Goal: Information Seeking & Learning: Learn about a topic

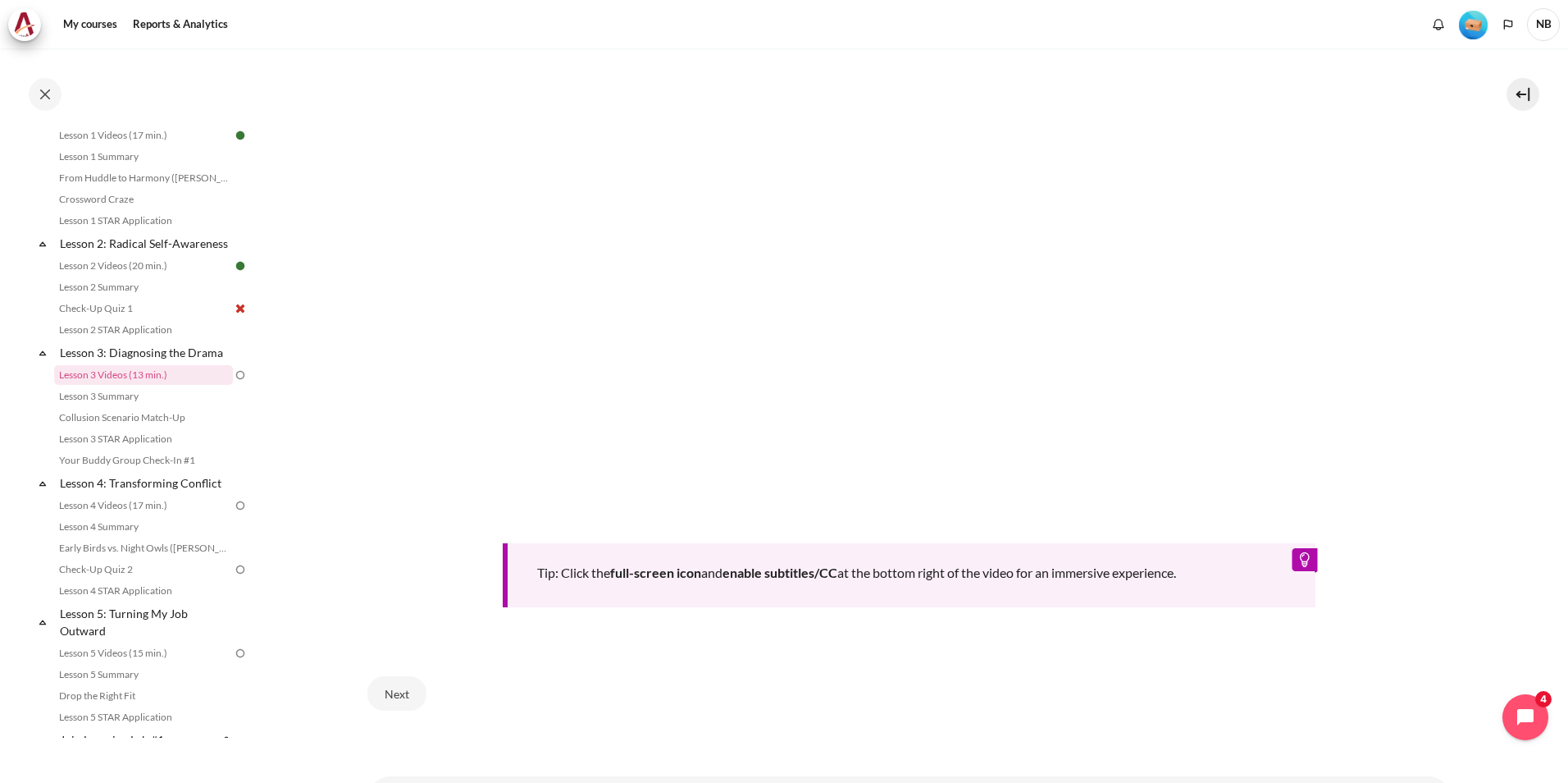
scroll to position [649, 0]
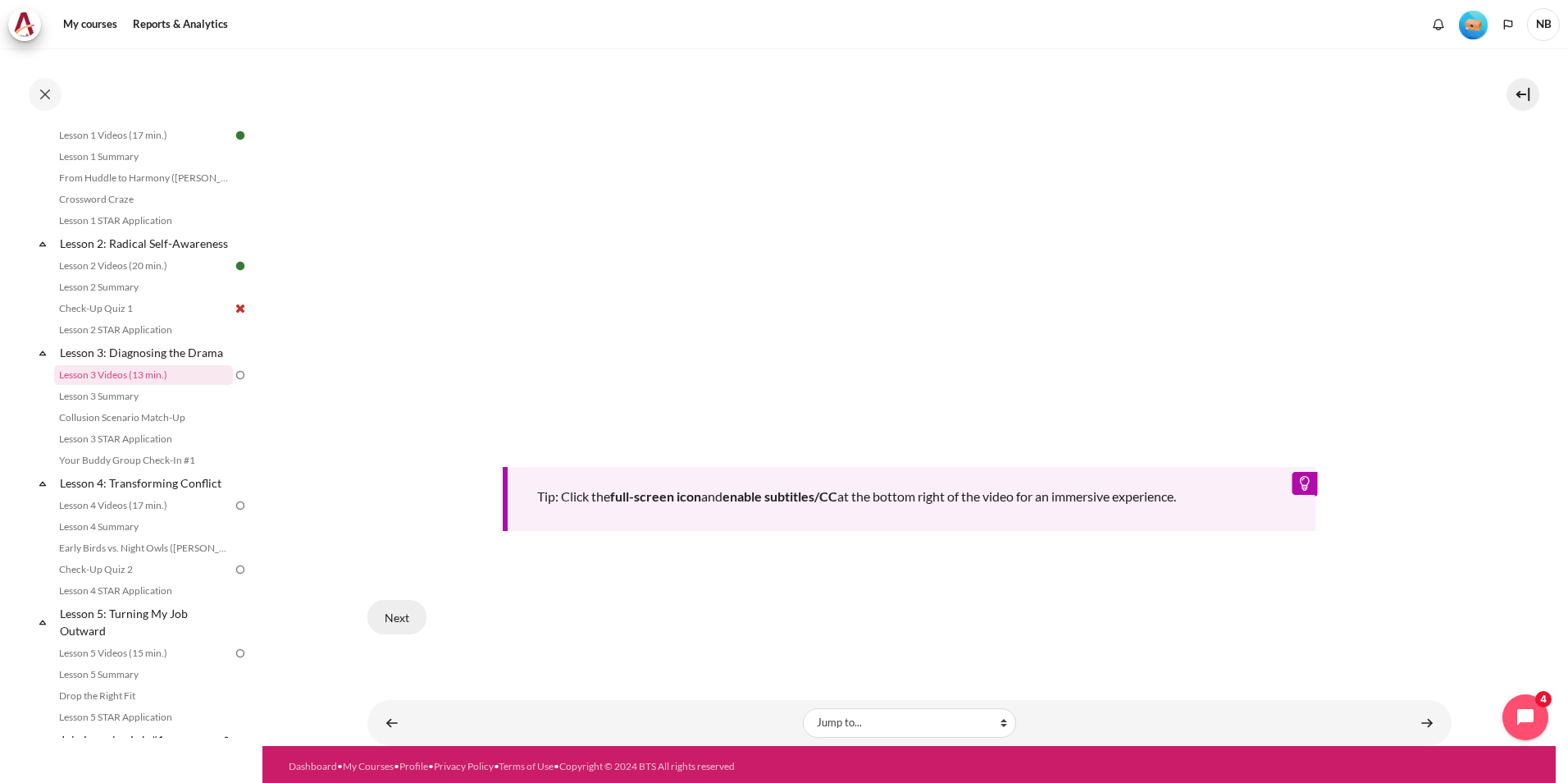
click at [412, 617] on button "Next" at bounding box center [397, 616] width 59 height 34
click at [407, 614] on button "Next" at bounding box center [397, 616] width 59 height 34
click at [395, 611] on button "Next" at bounding box center [397, 616] width 59 height 34
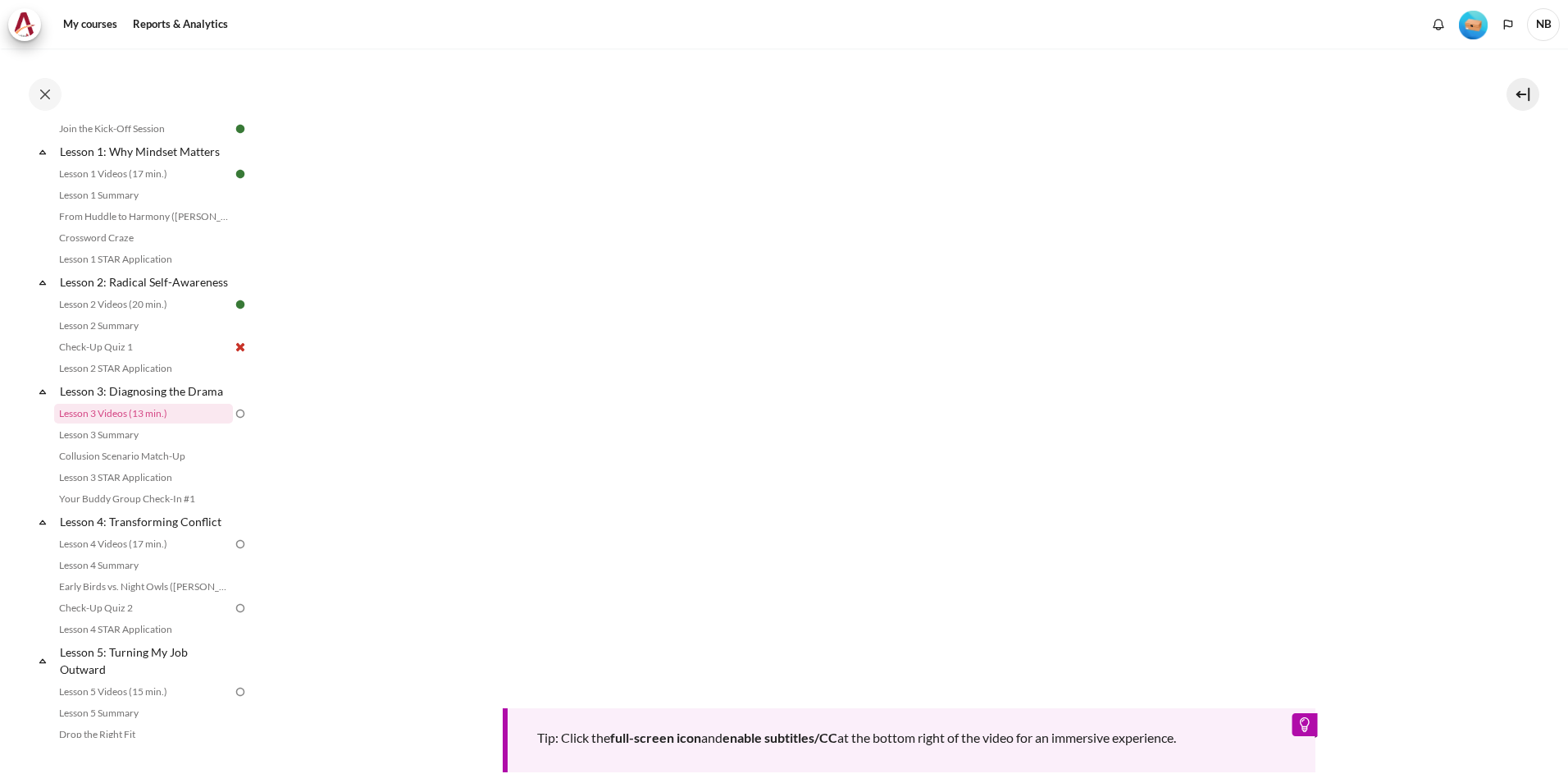
scroll to position [407, 0]
click at [386, 741] on div "Tip: Click the full-screen icon and enable subtitles/CC at the bottom right of …" at bounding box center [910, 416] width 1084 height 714
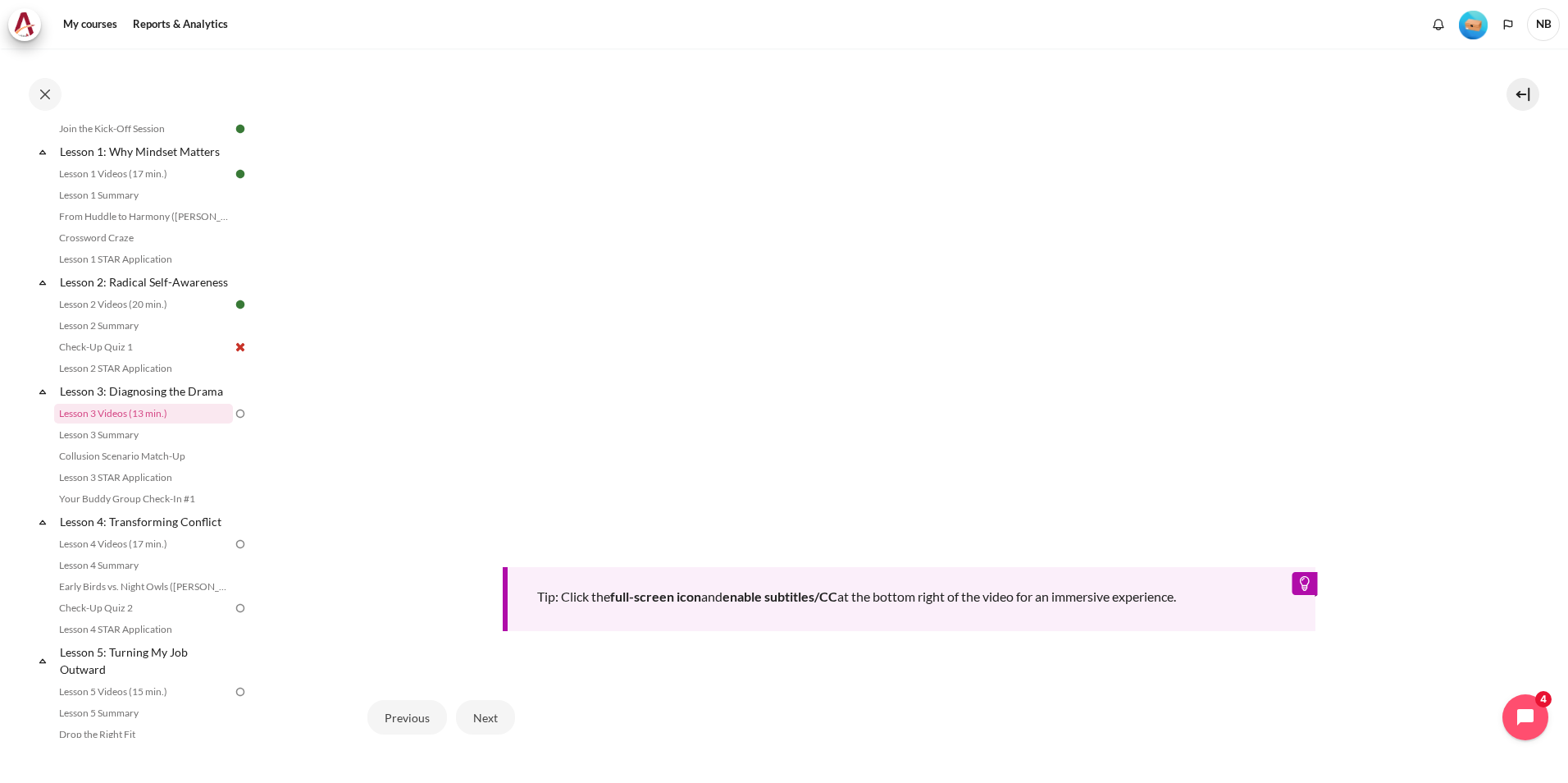
scroll to position [571, 0]
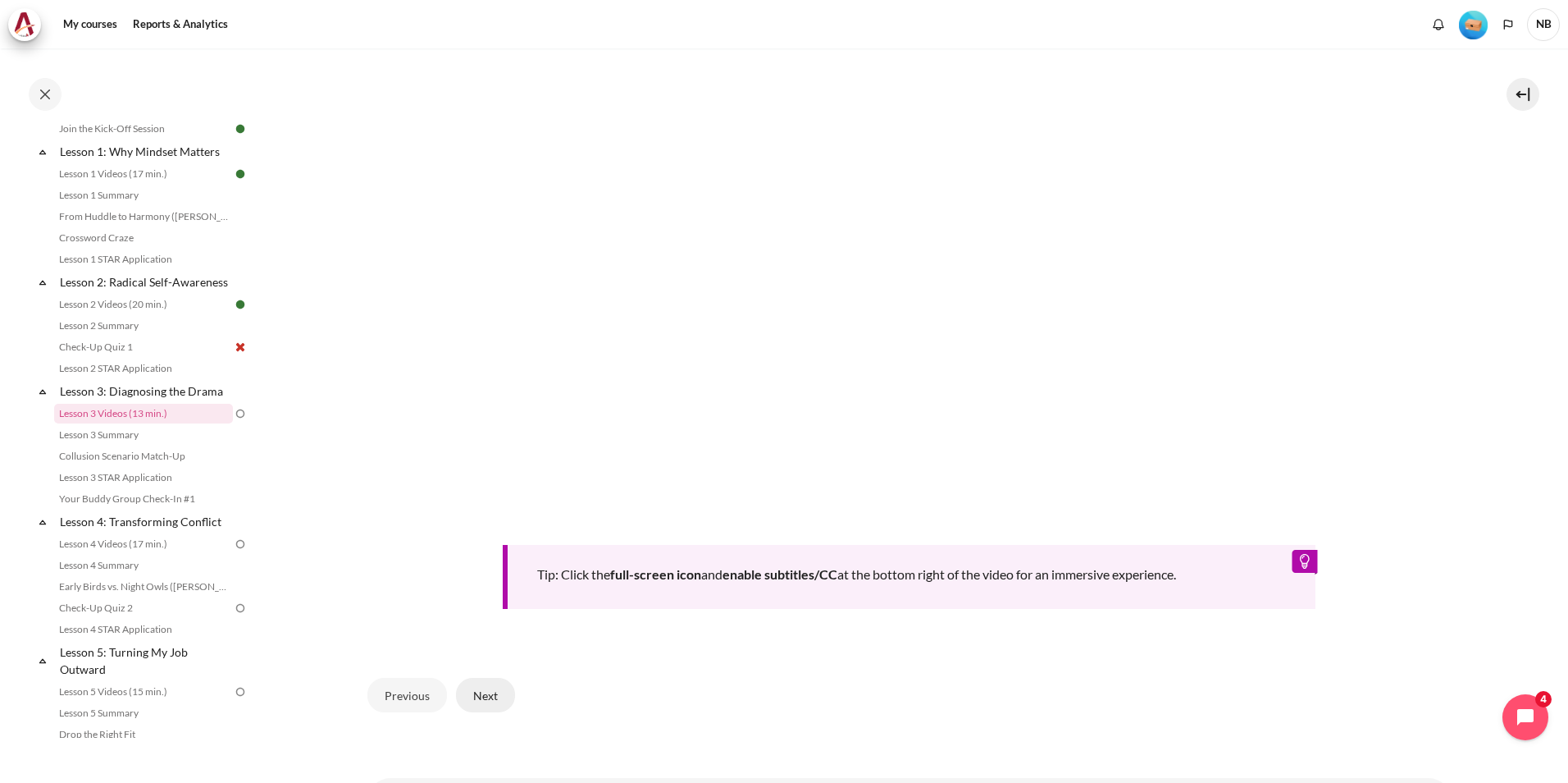
click at [497, 689] on button "Next" at bounding box center [486, 694] width 59 height 34
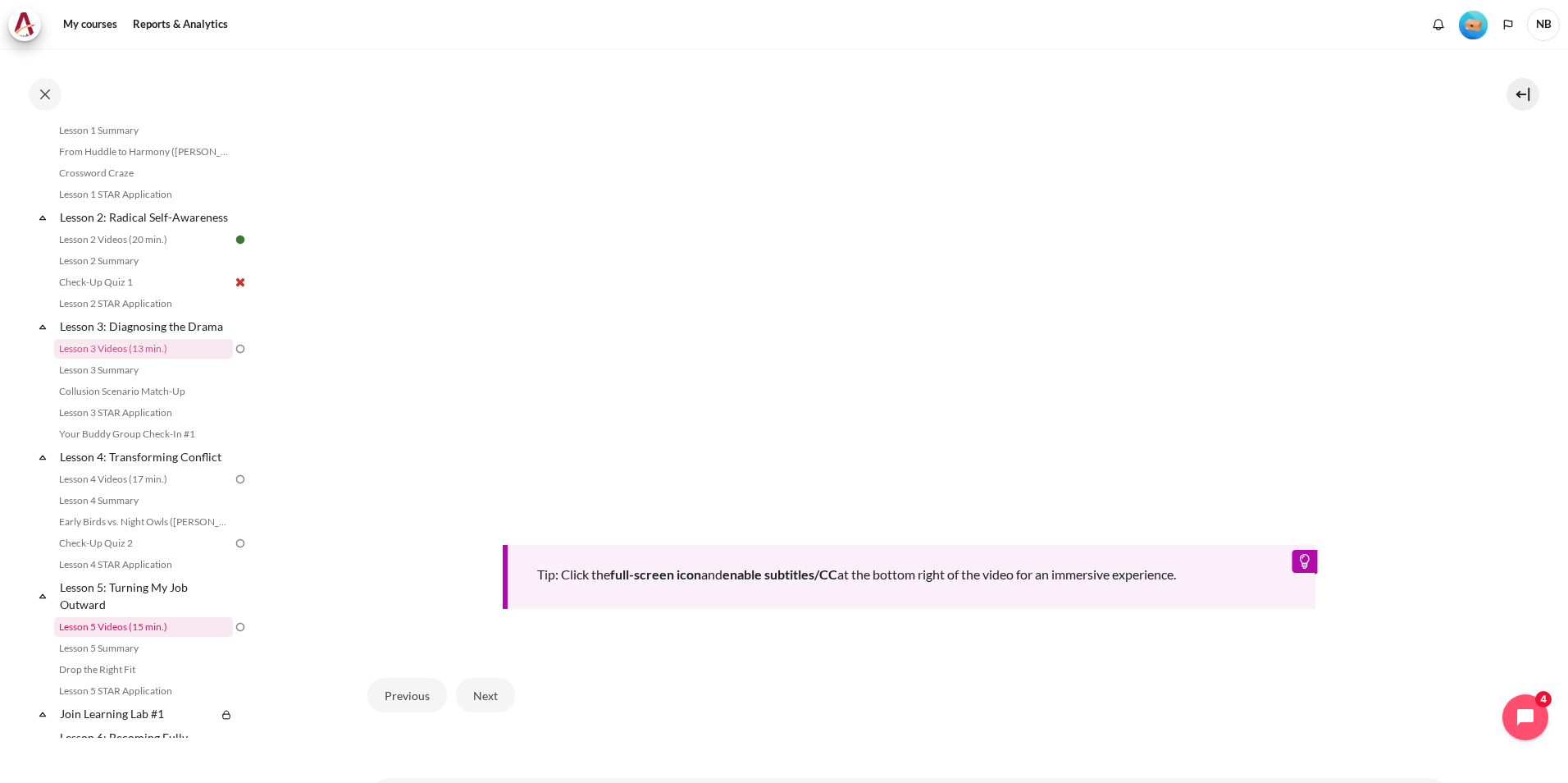
scroll to position [372, 0]
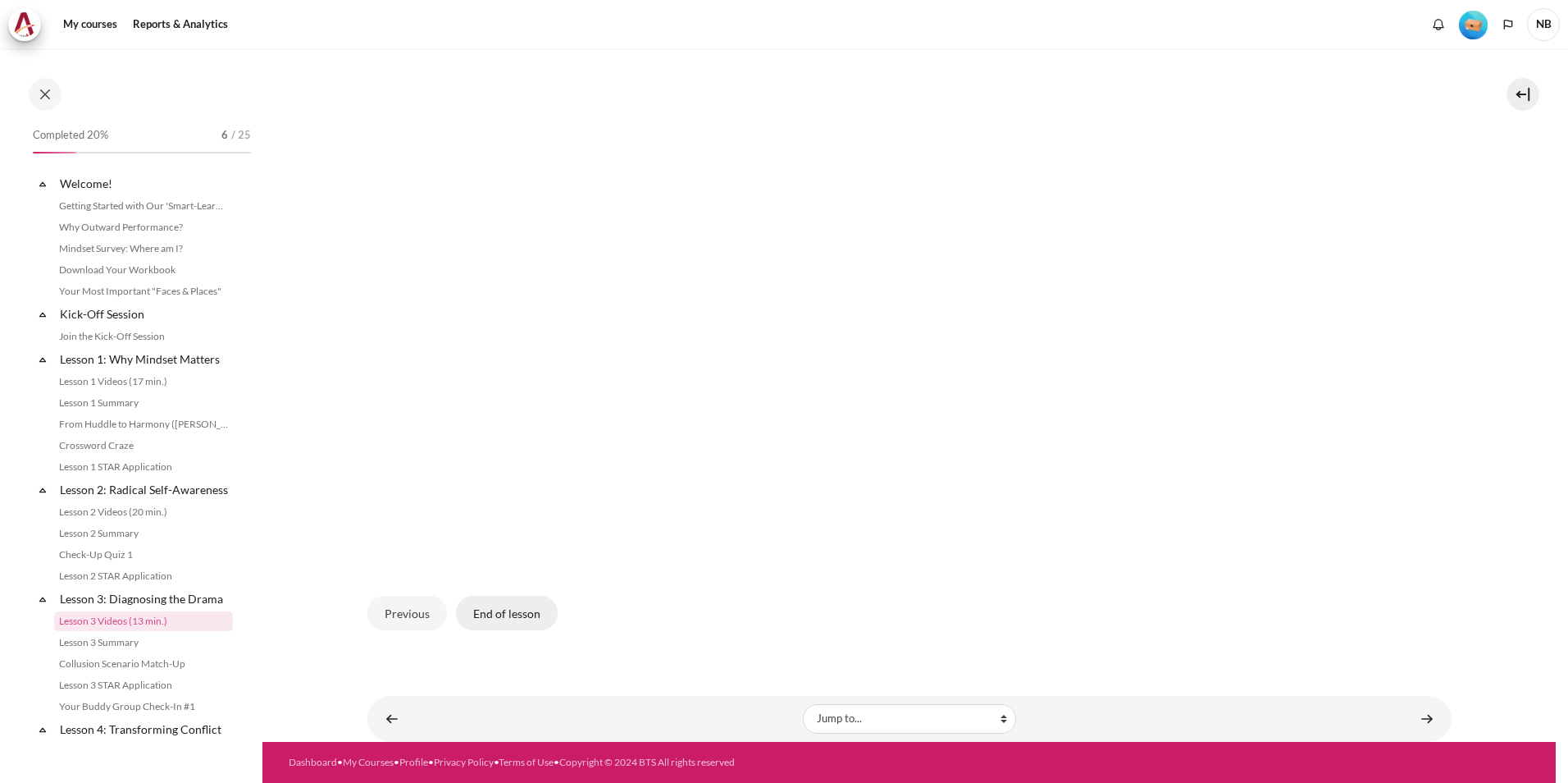
scroll to position [208, 0]
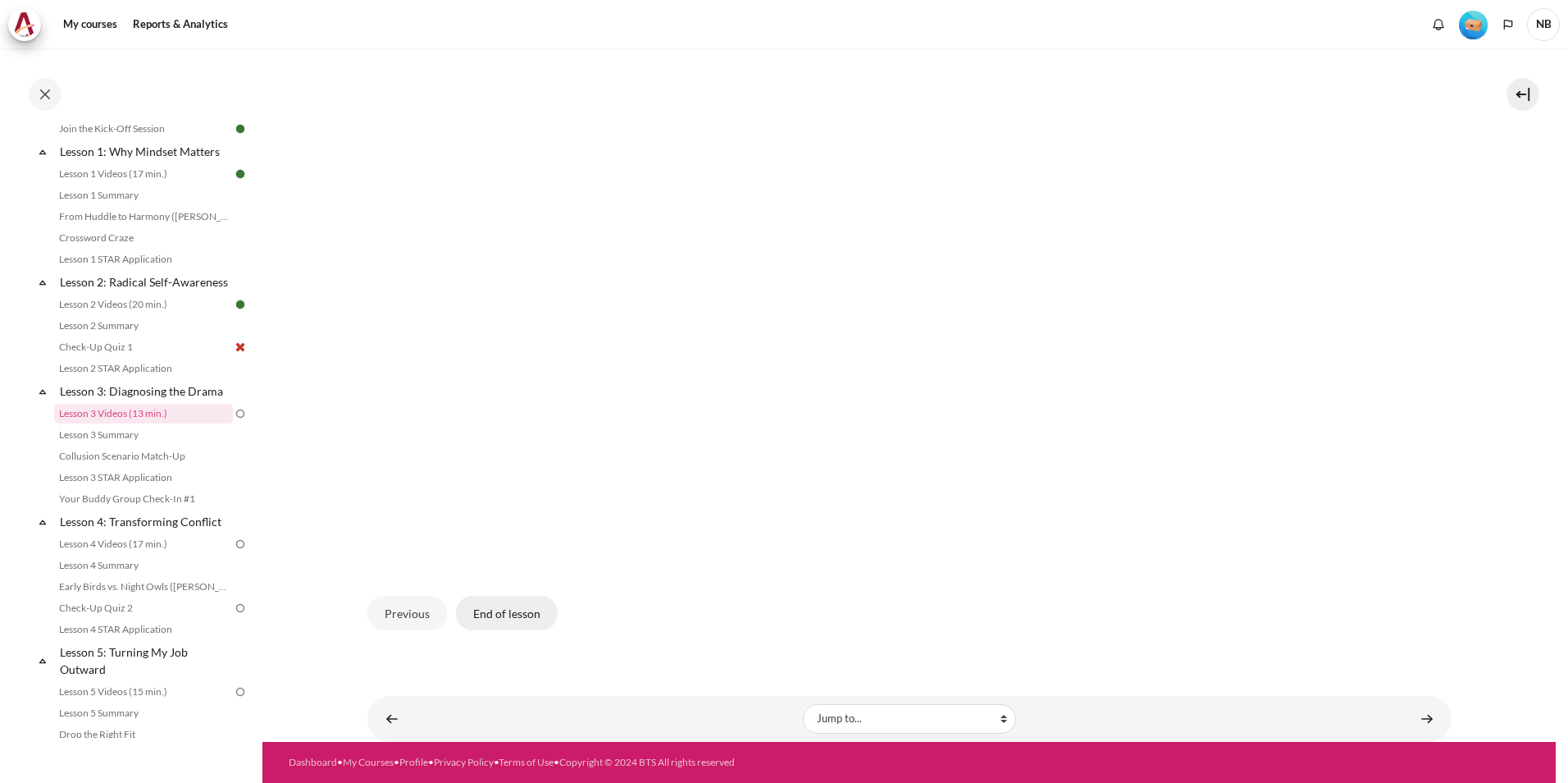
click at [517, 614] on button "End of lesson" at bounding box center [507, 612] width 101 height 34
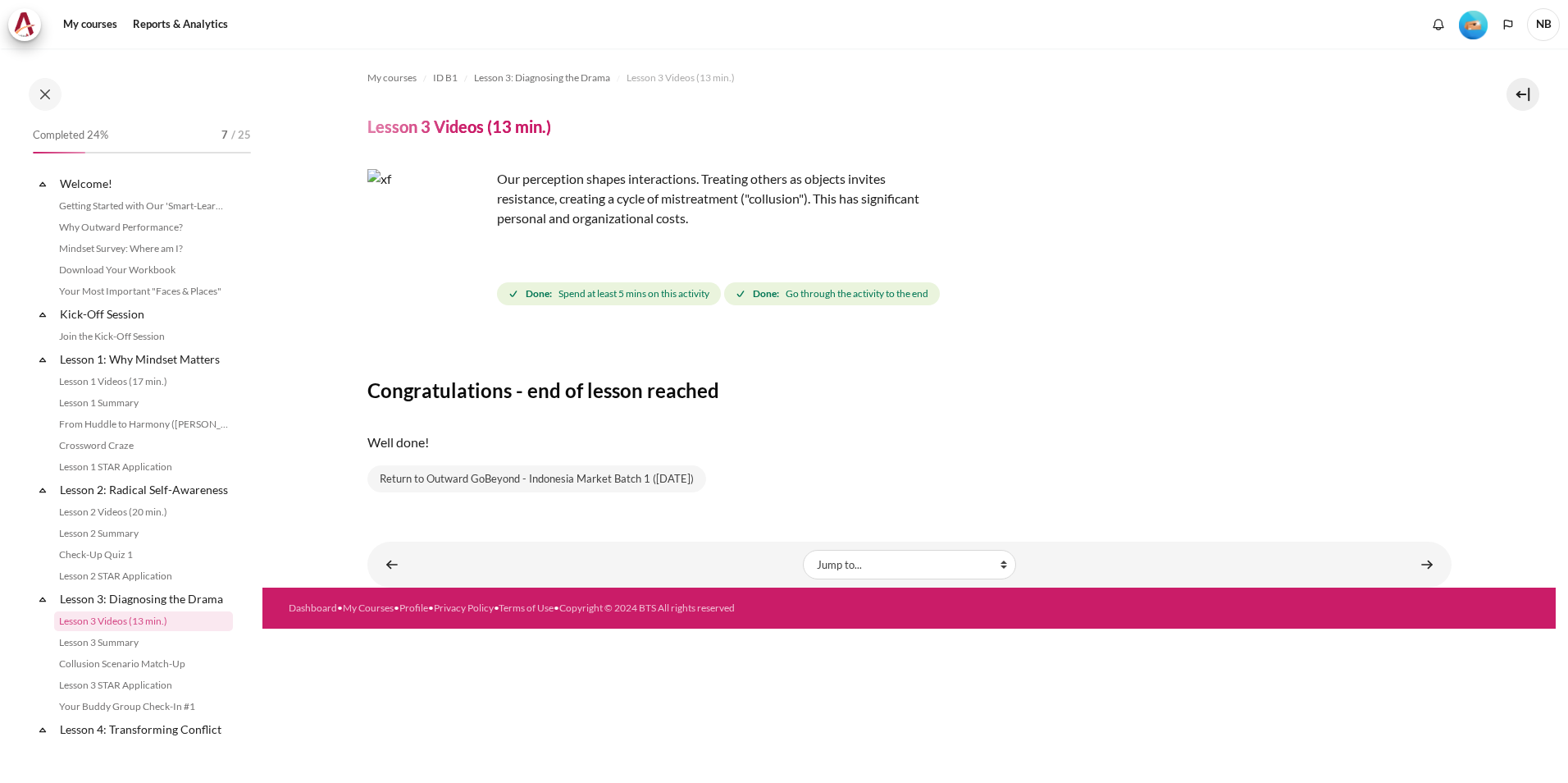
scroll to position [208, 0]
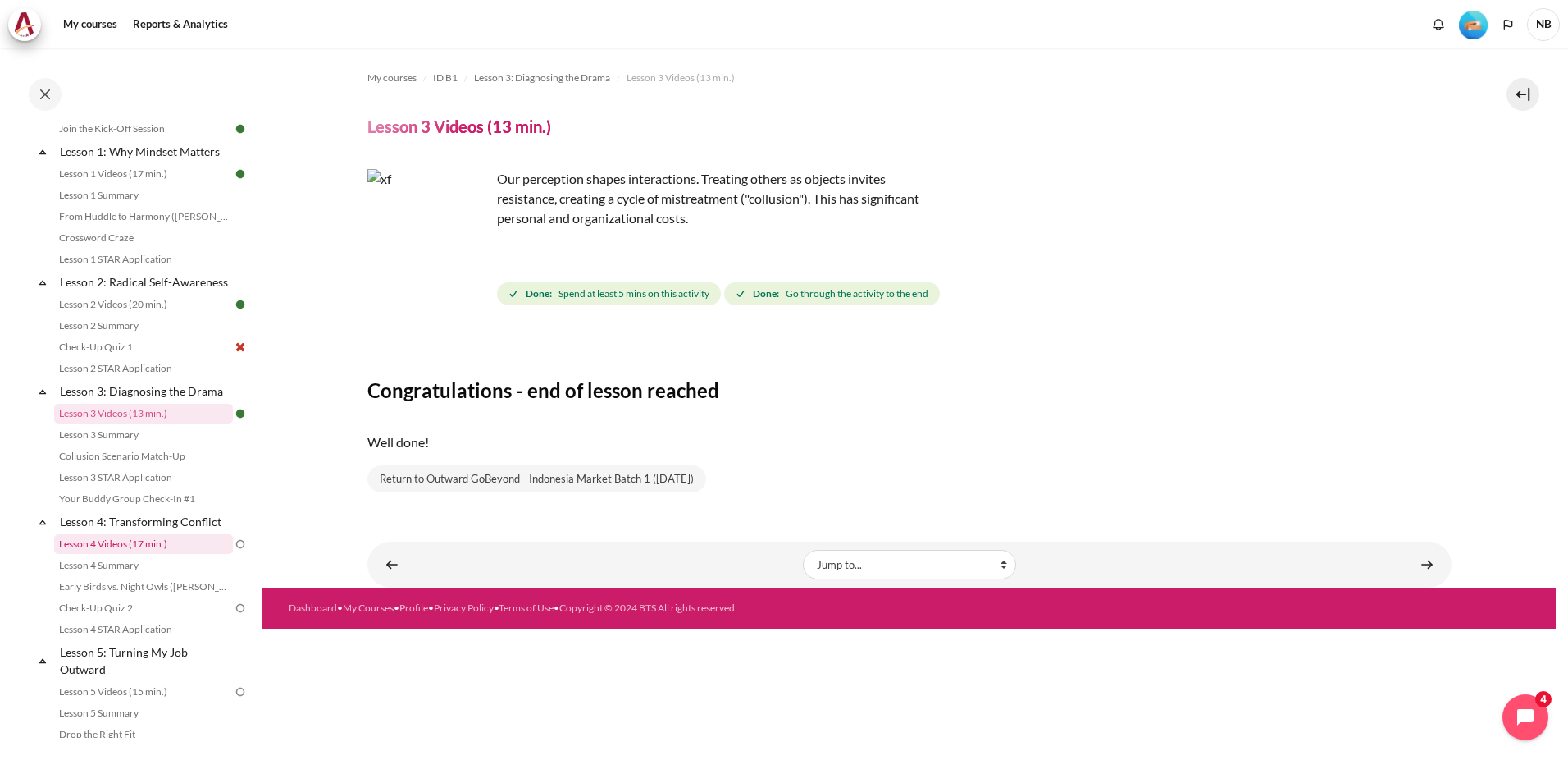
click at [177, 554] on link "Lesson 4 Videos (17 min.)" at bounding box center [144, 543] width 179 height 19
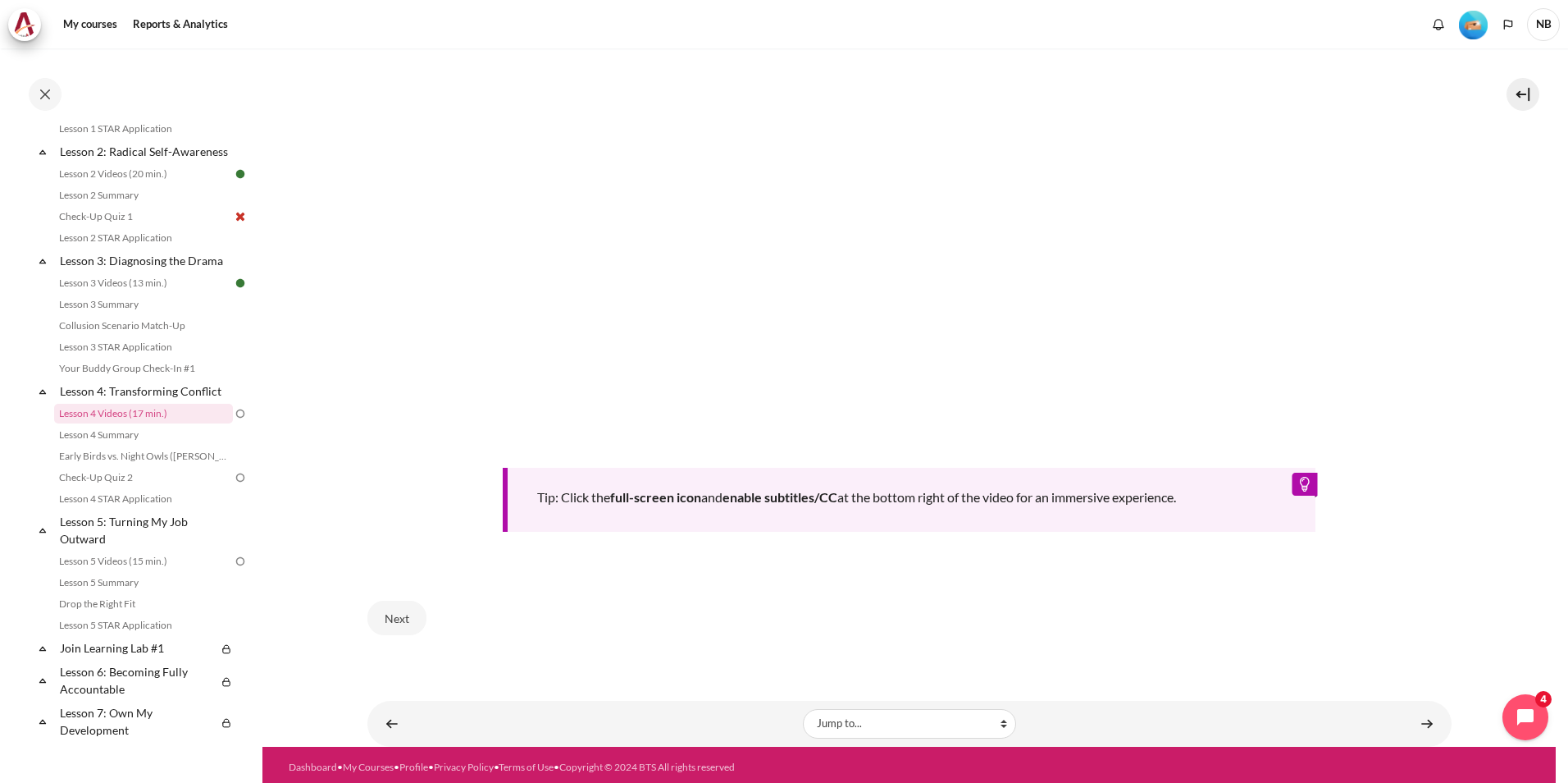
scroll to position [630, 0]
click at [406, 609] on button "Next" at bounding box center [397, 616] width 59 height 34
click at [405, 607] on button "Next" at bounding box center [397, 616] width 59 height 34
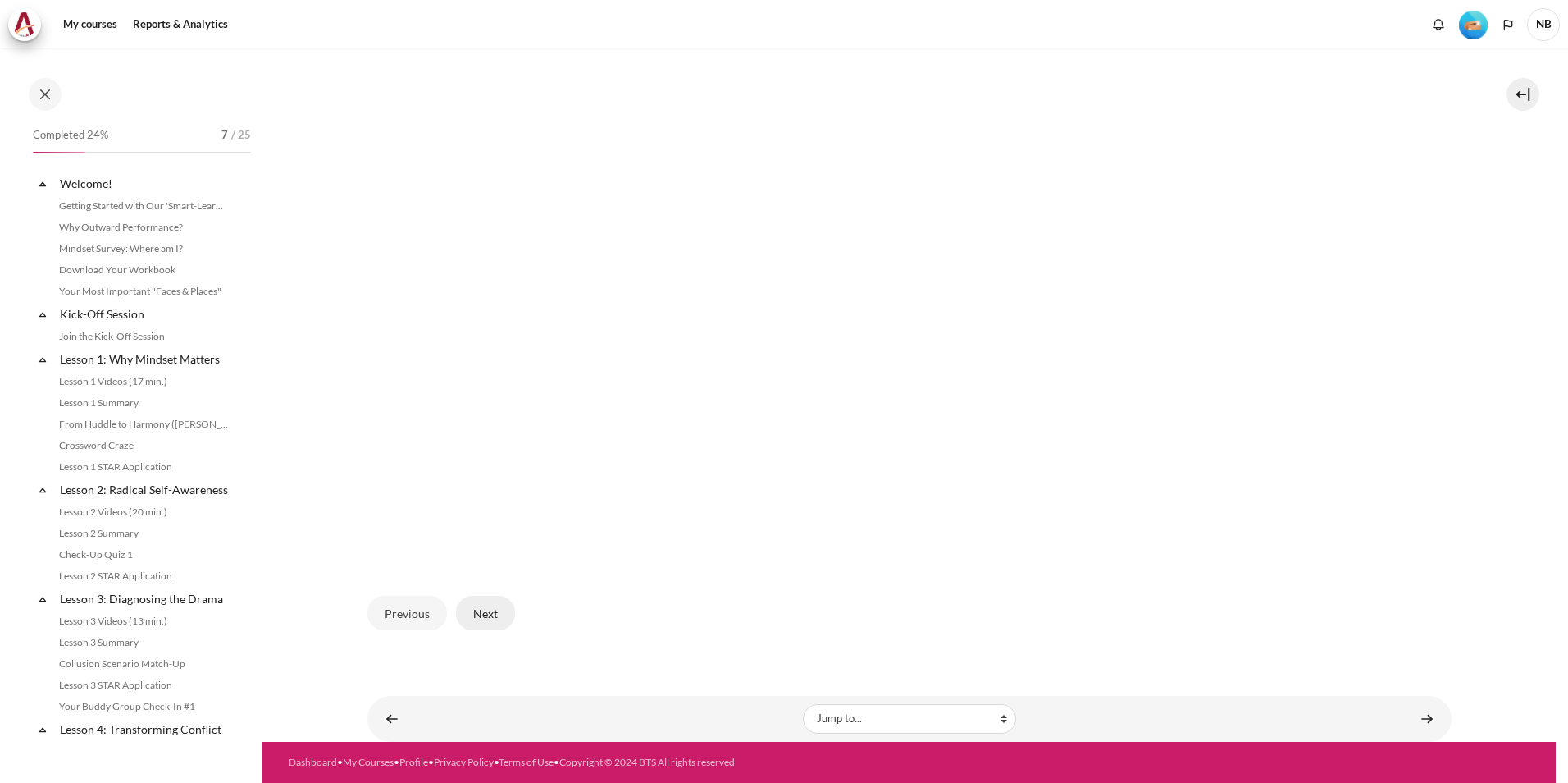
scroll to position [338, 0]
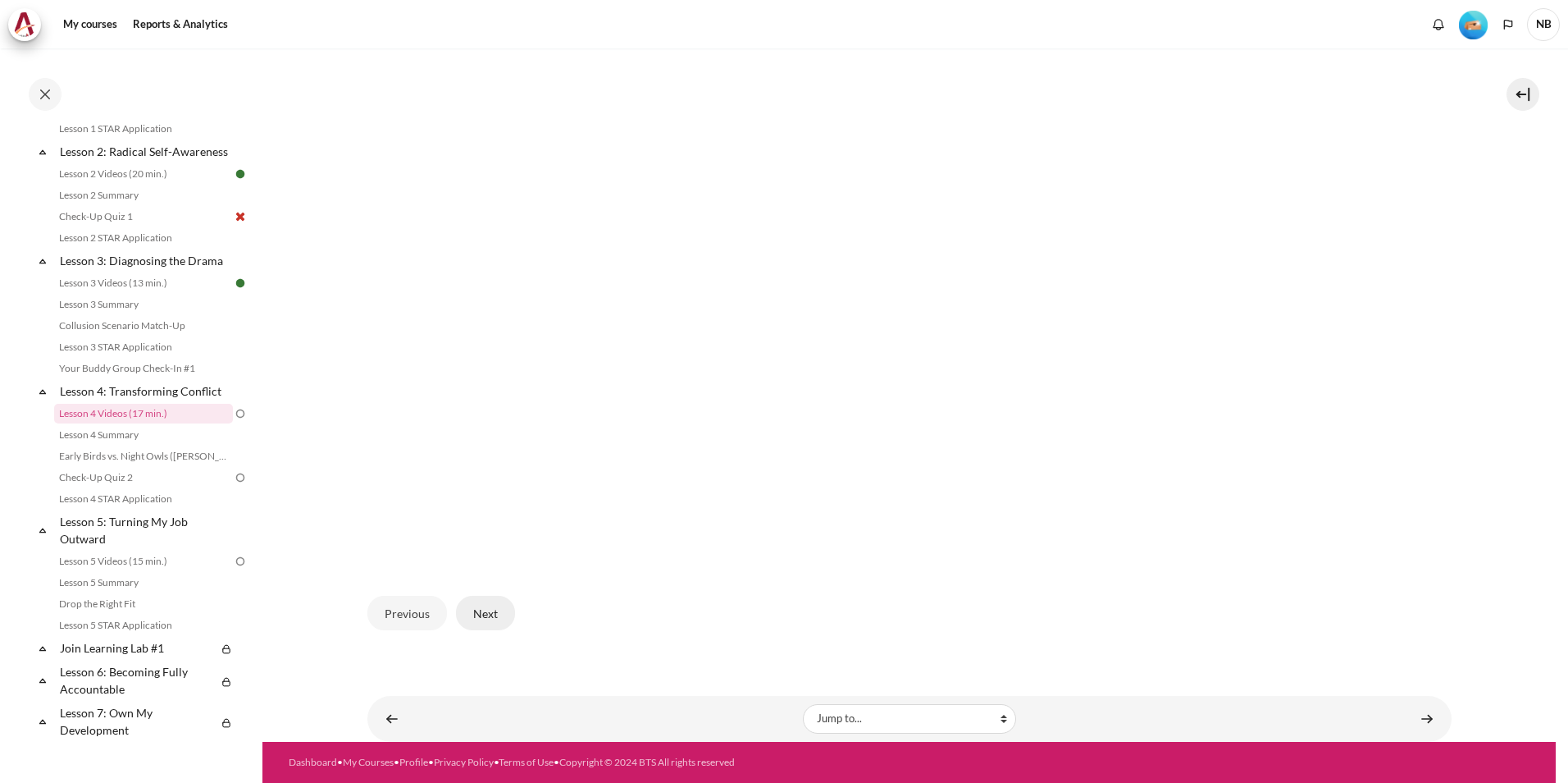
click at [484, 612] on button "Next" at bounding box center [486, 612] width 59 height 34
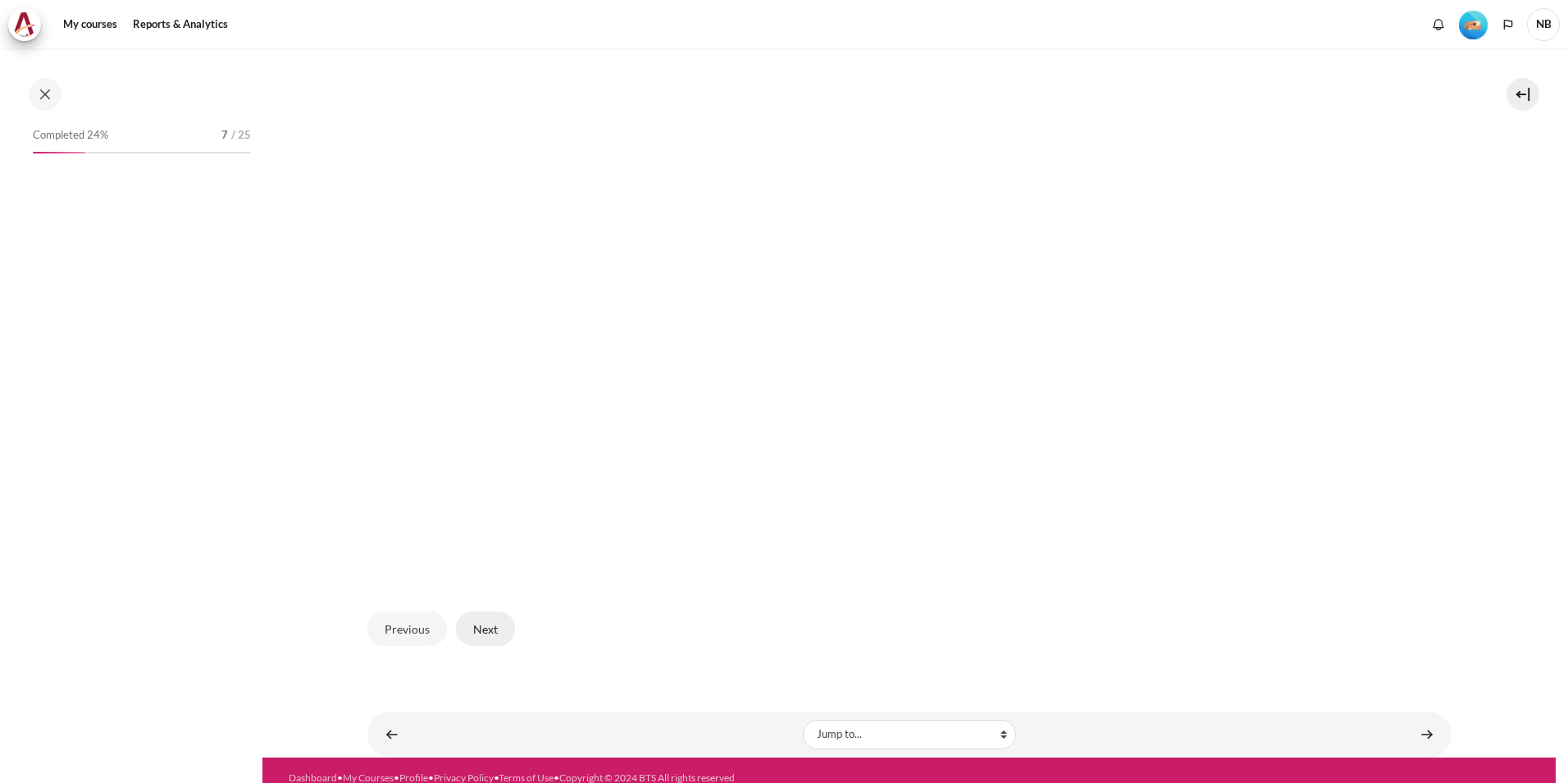
scroll to position [444, 0]
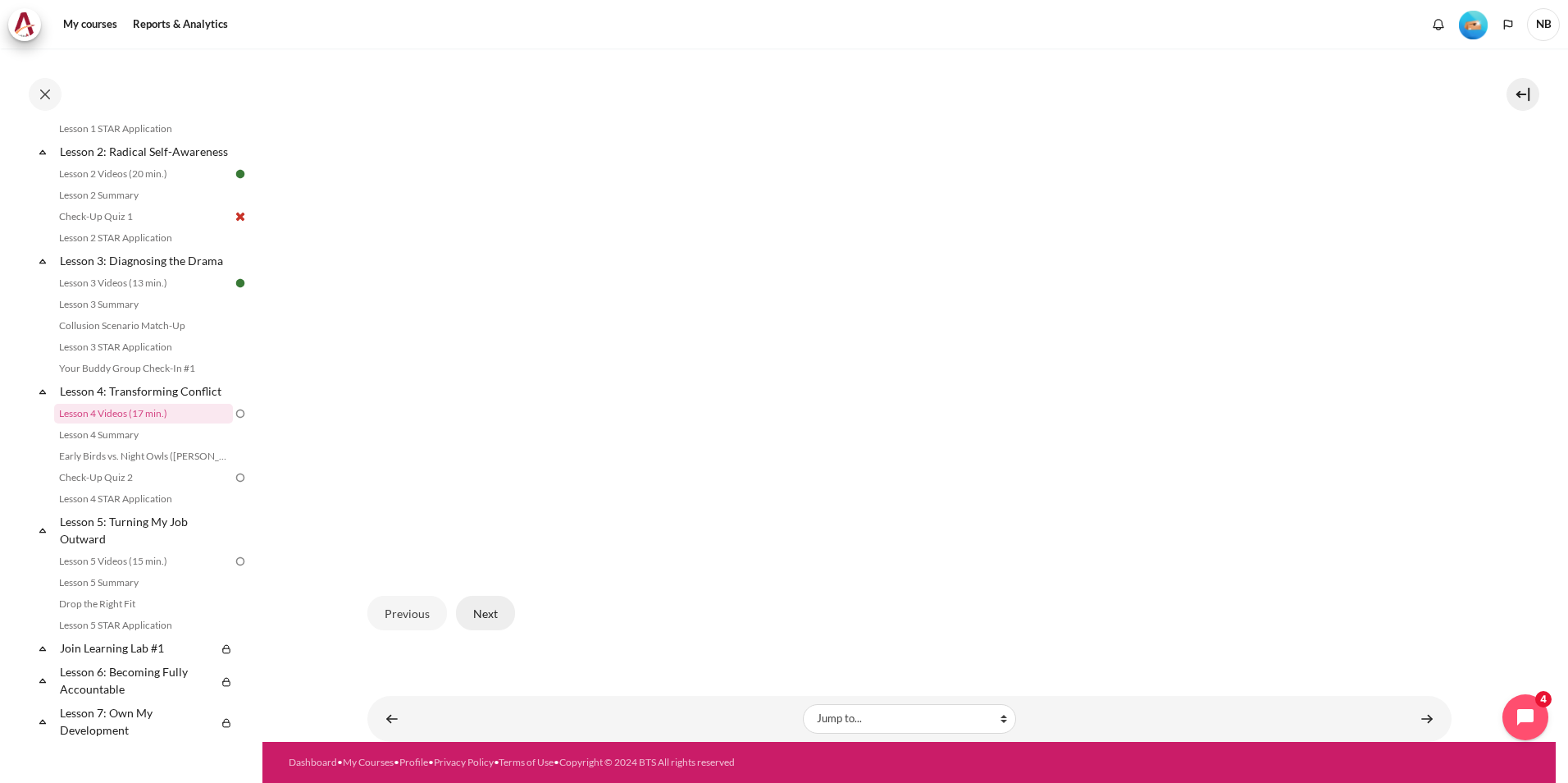
click at [486, 611] on button "Next" at bounding box center [486, 612] width 59 height 34
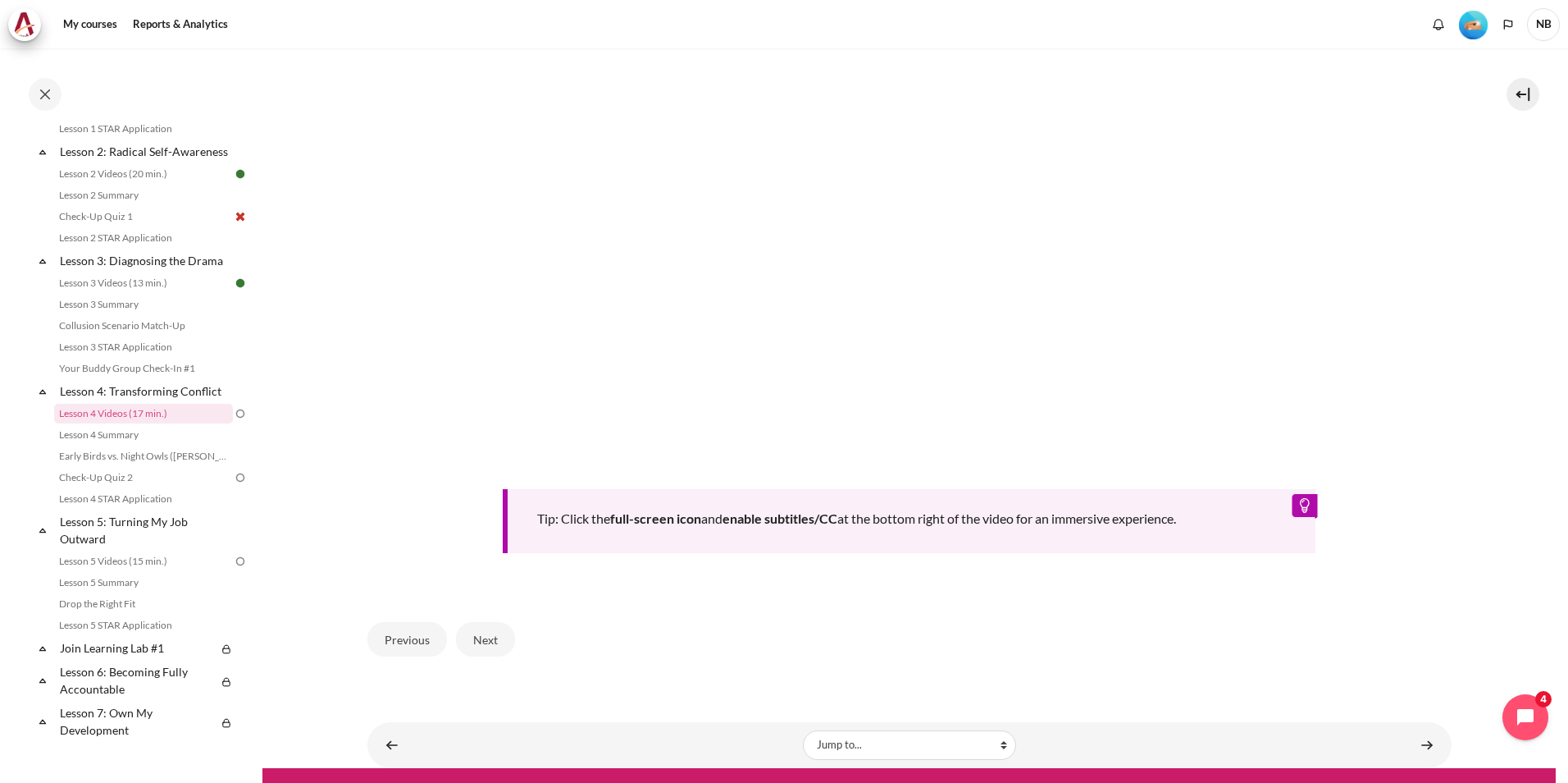
scroll to position [630, 0]
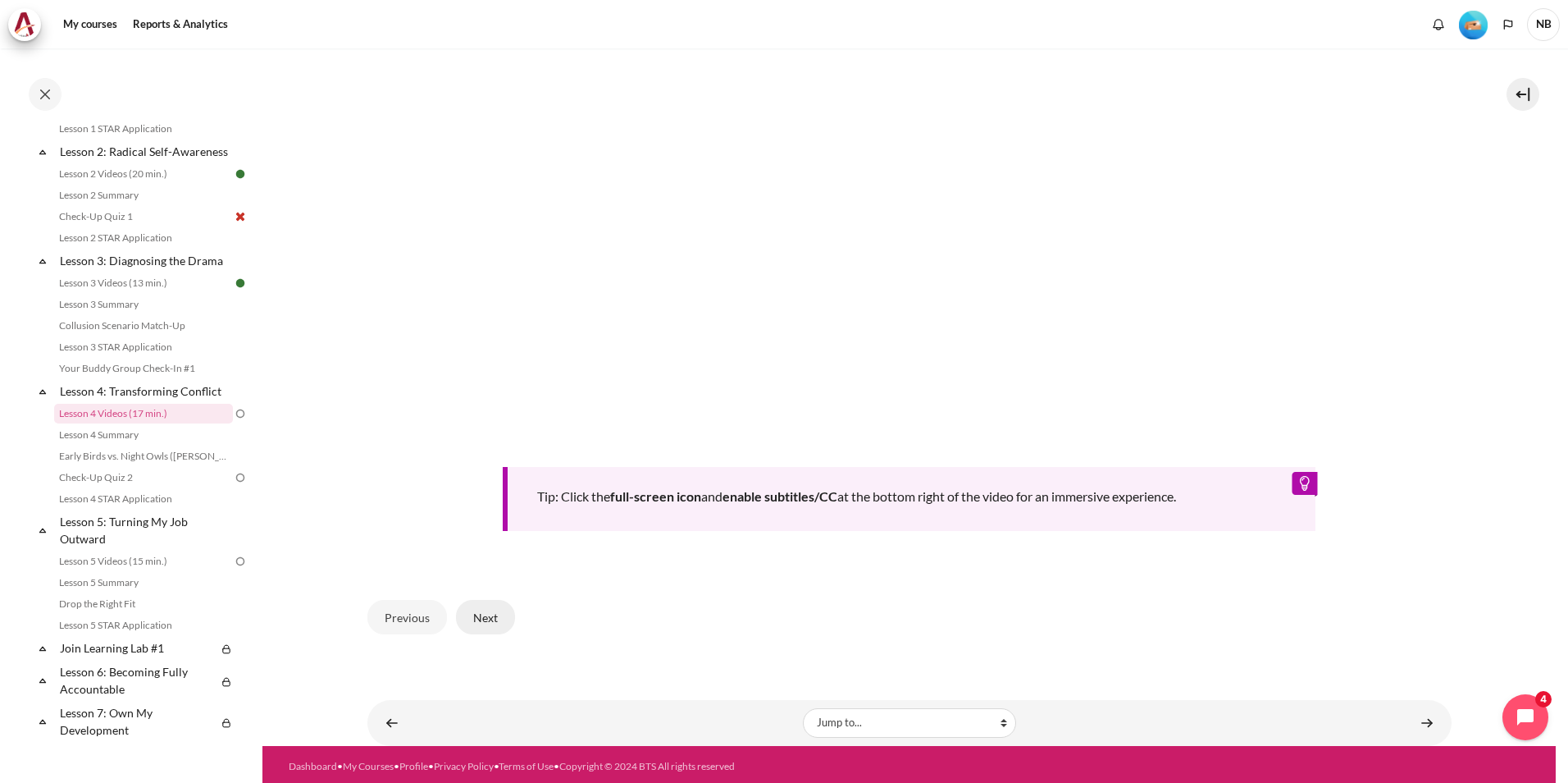
click at [477, 610] on button "Next" at bounding box center [486, 616] width 59 height 34
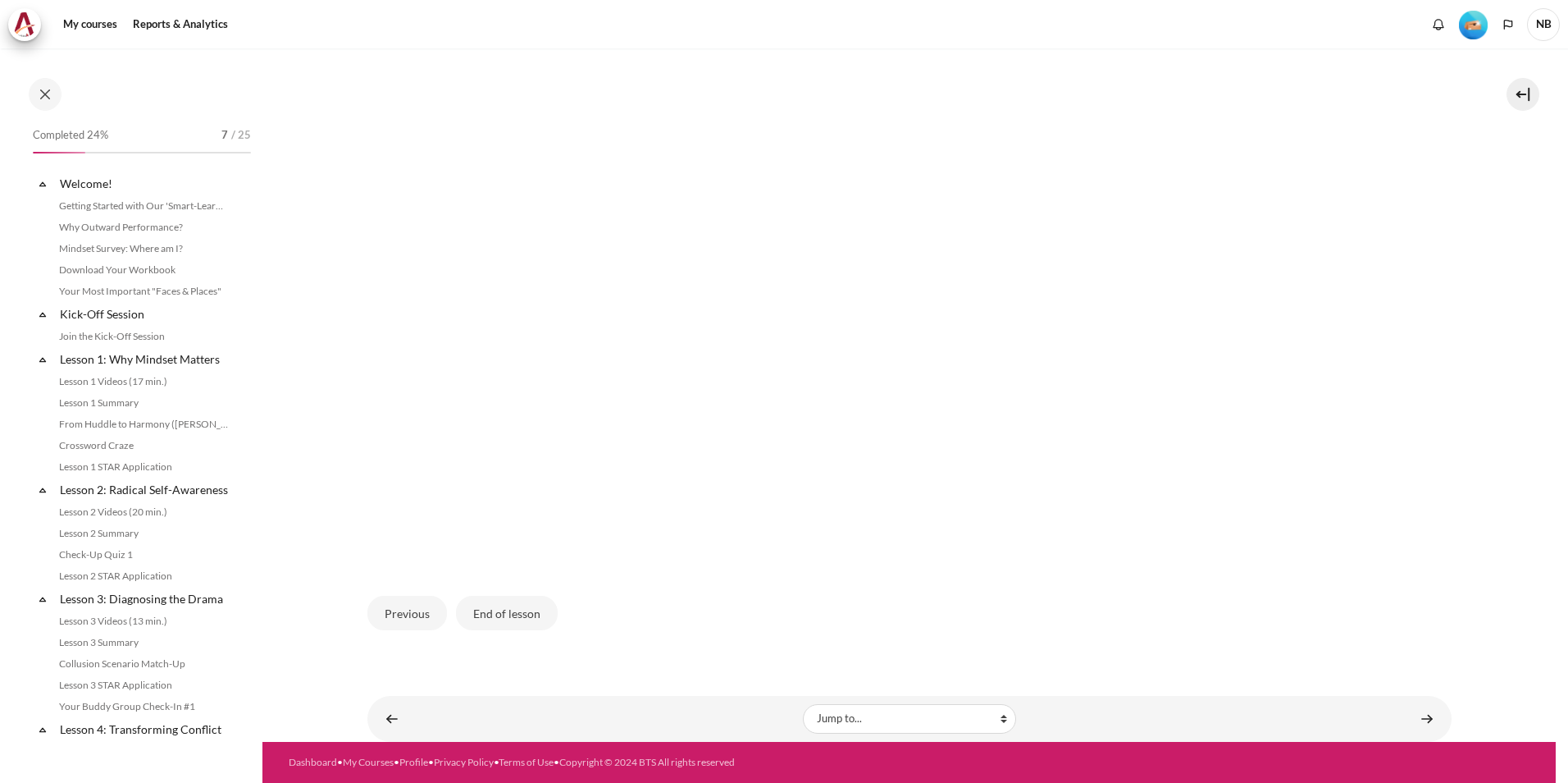
scroll to position [338, 0]
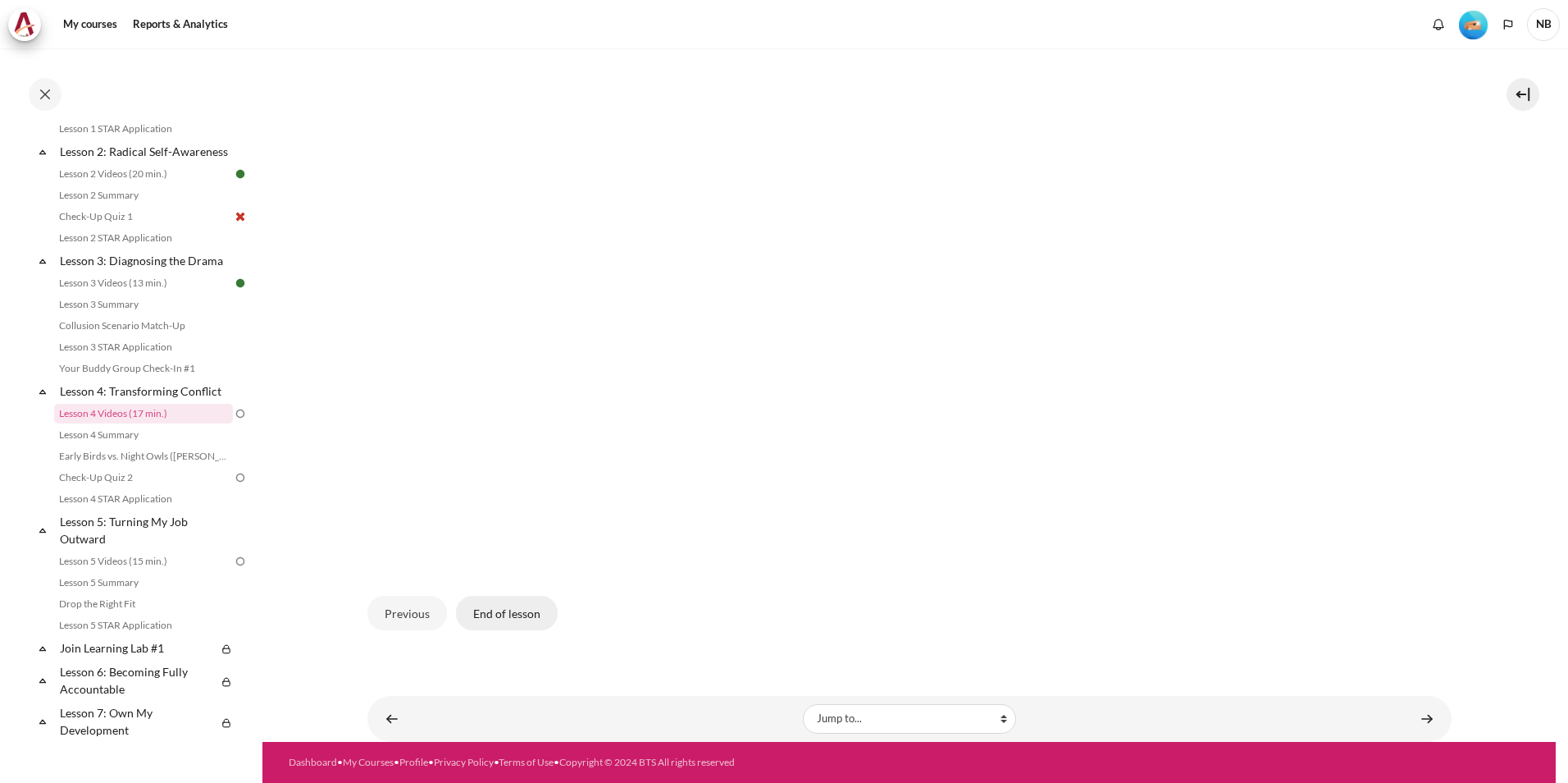
click at [510, 604] on button "End of lesson" at bounding box center [507, 612] width 101 height 34
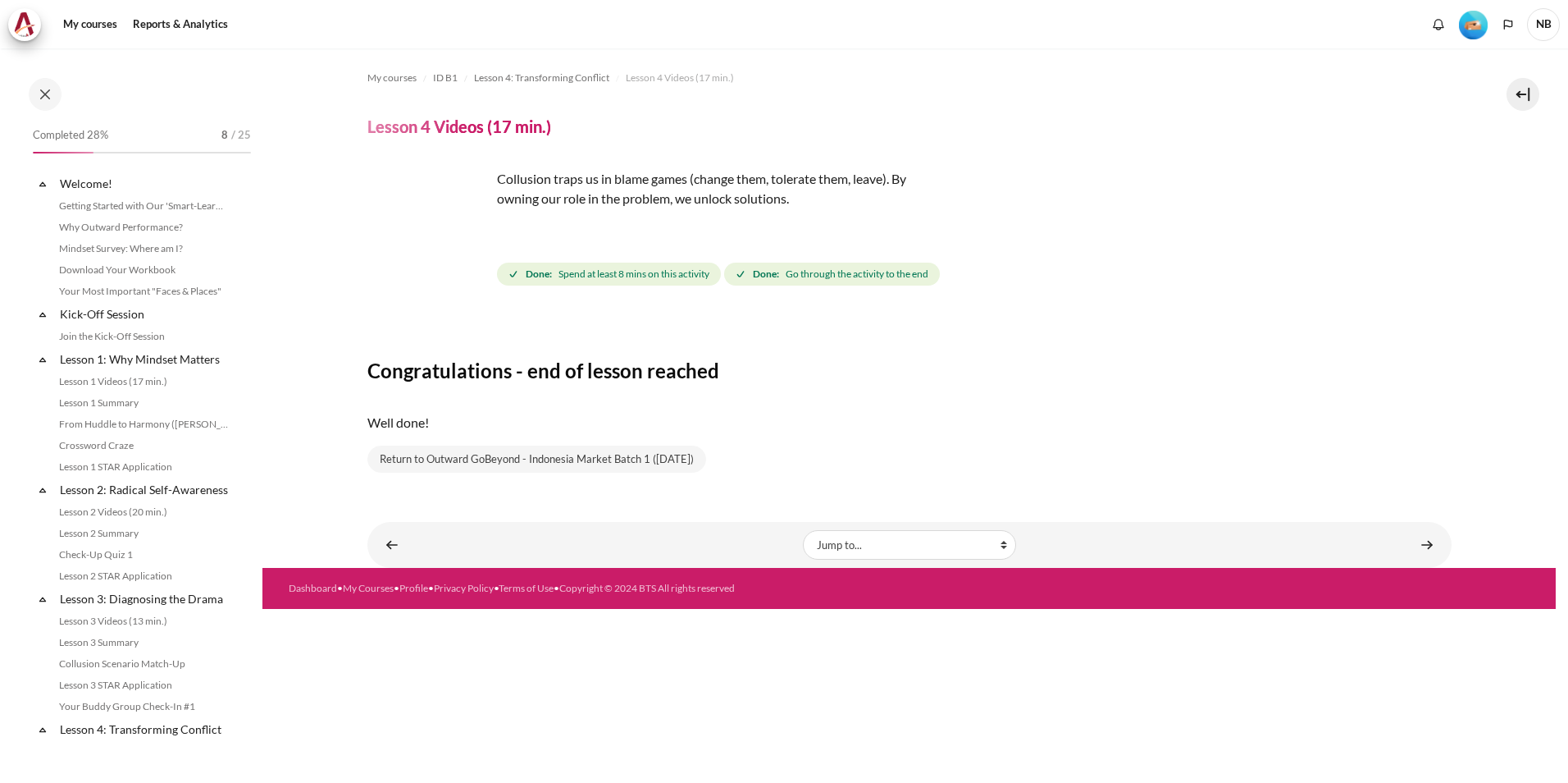
scroll to position [338, 0]
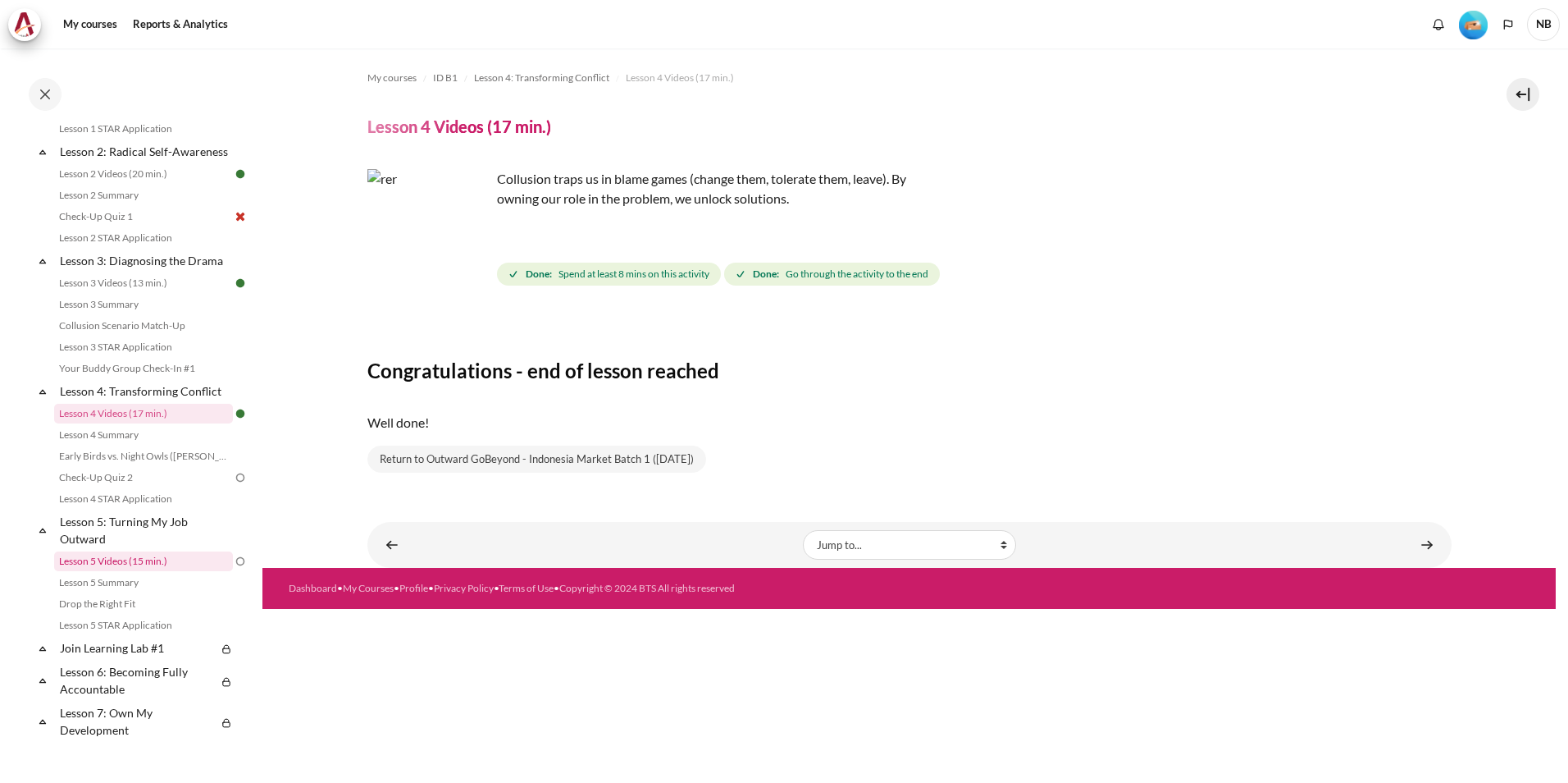
click at [179, 571] on link "Lesson 5 Videos (15 min.)" at bounding box center [144, 561] width 179 height 19
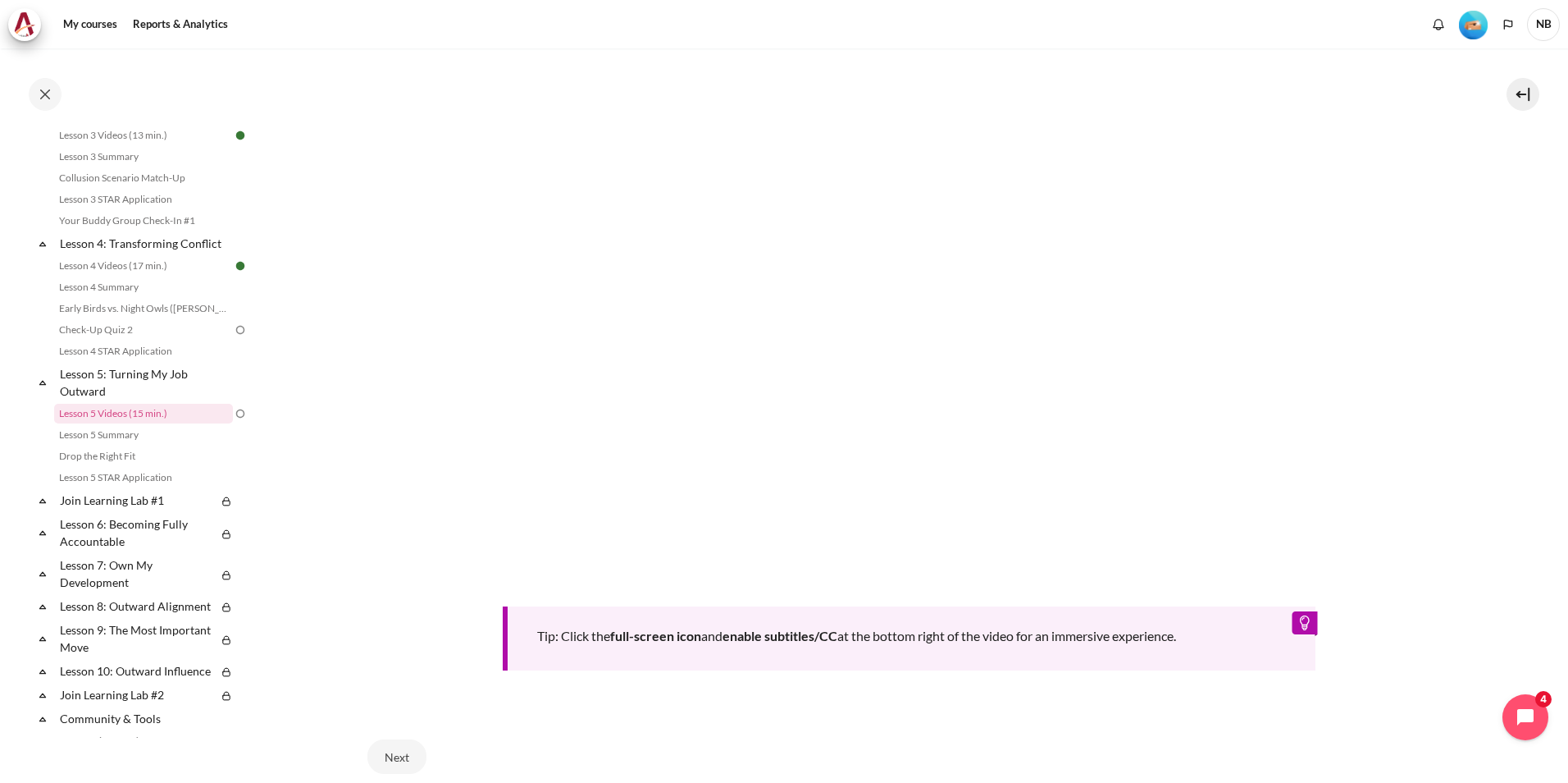
scroll to position [630, 0]
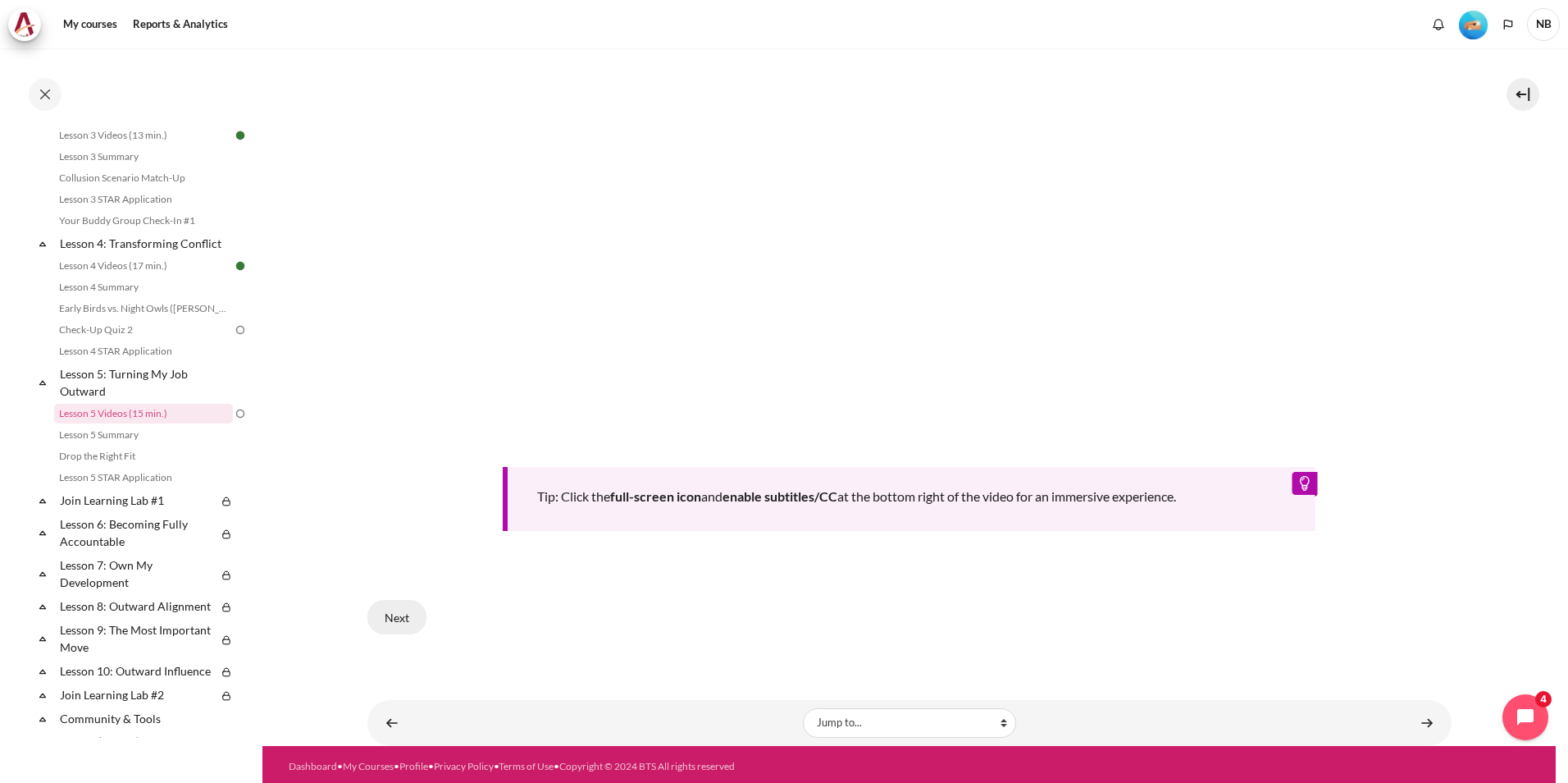
click at [395, 615] on button "Next" at bounding box center [397, 616] width 59 height 34
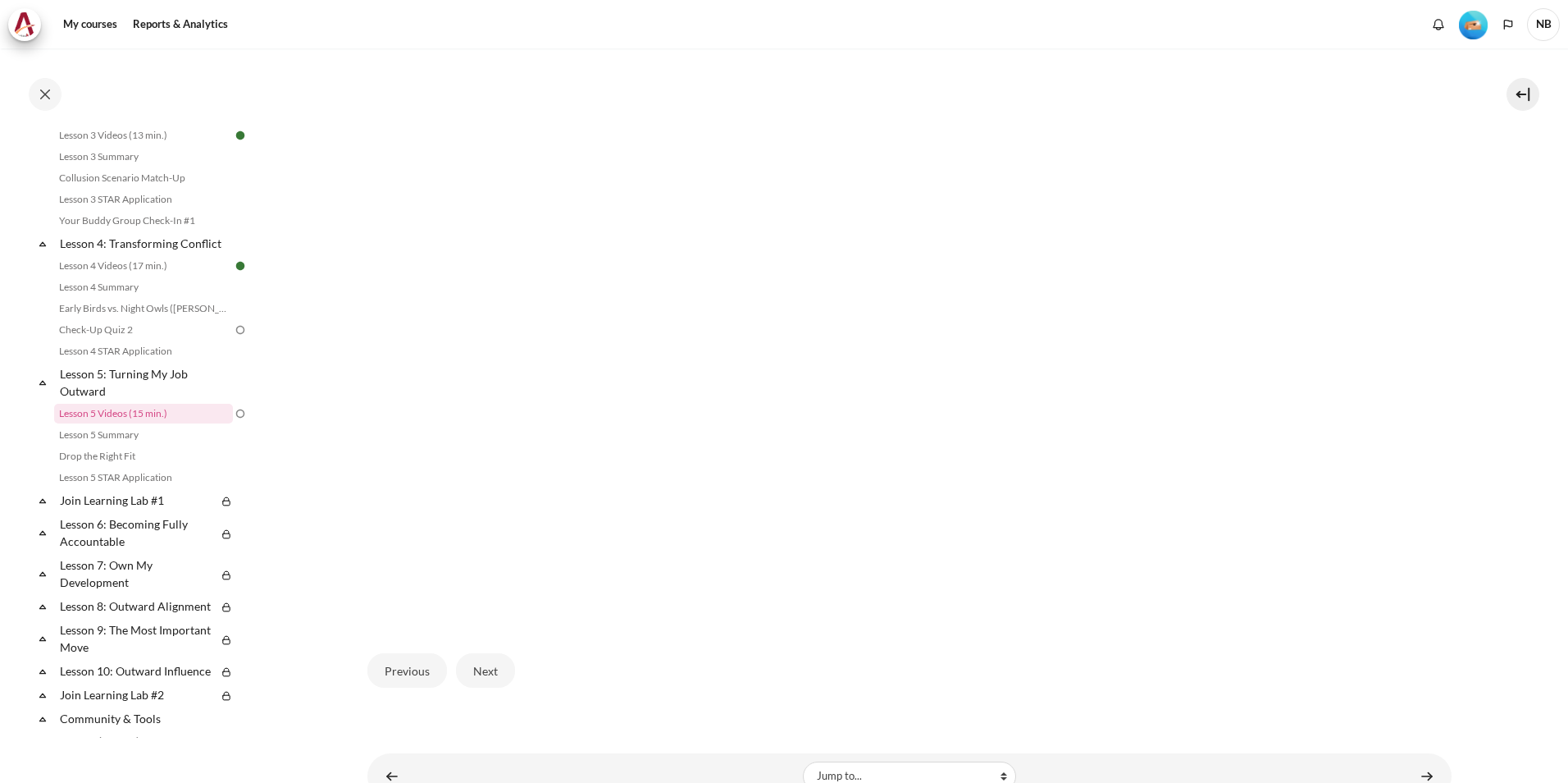
scroll to position [444, 0]
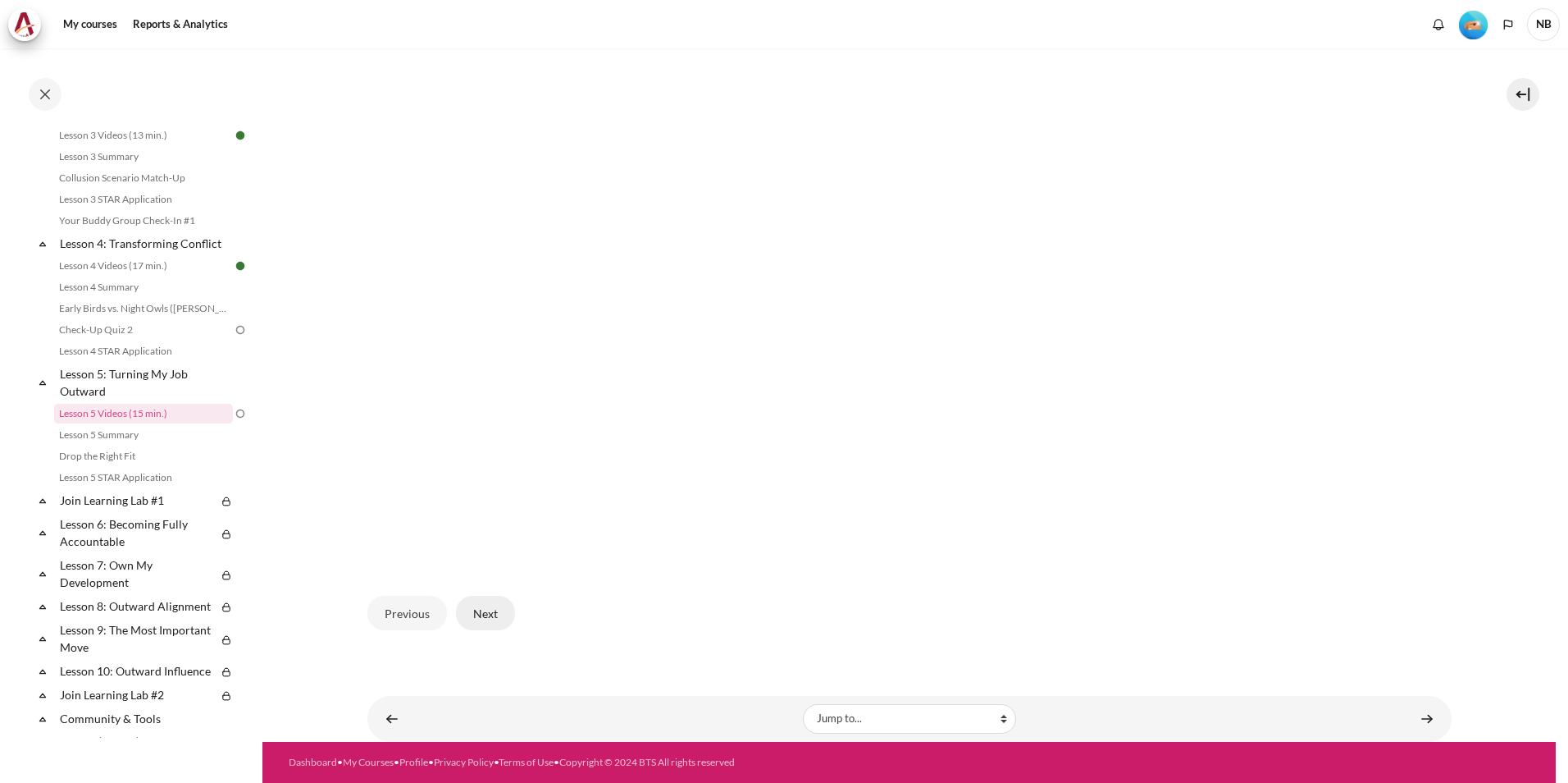
click at [480, 614] on button "Next" at bounding box center [486, 612] width 59 height 34
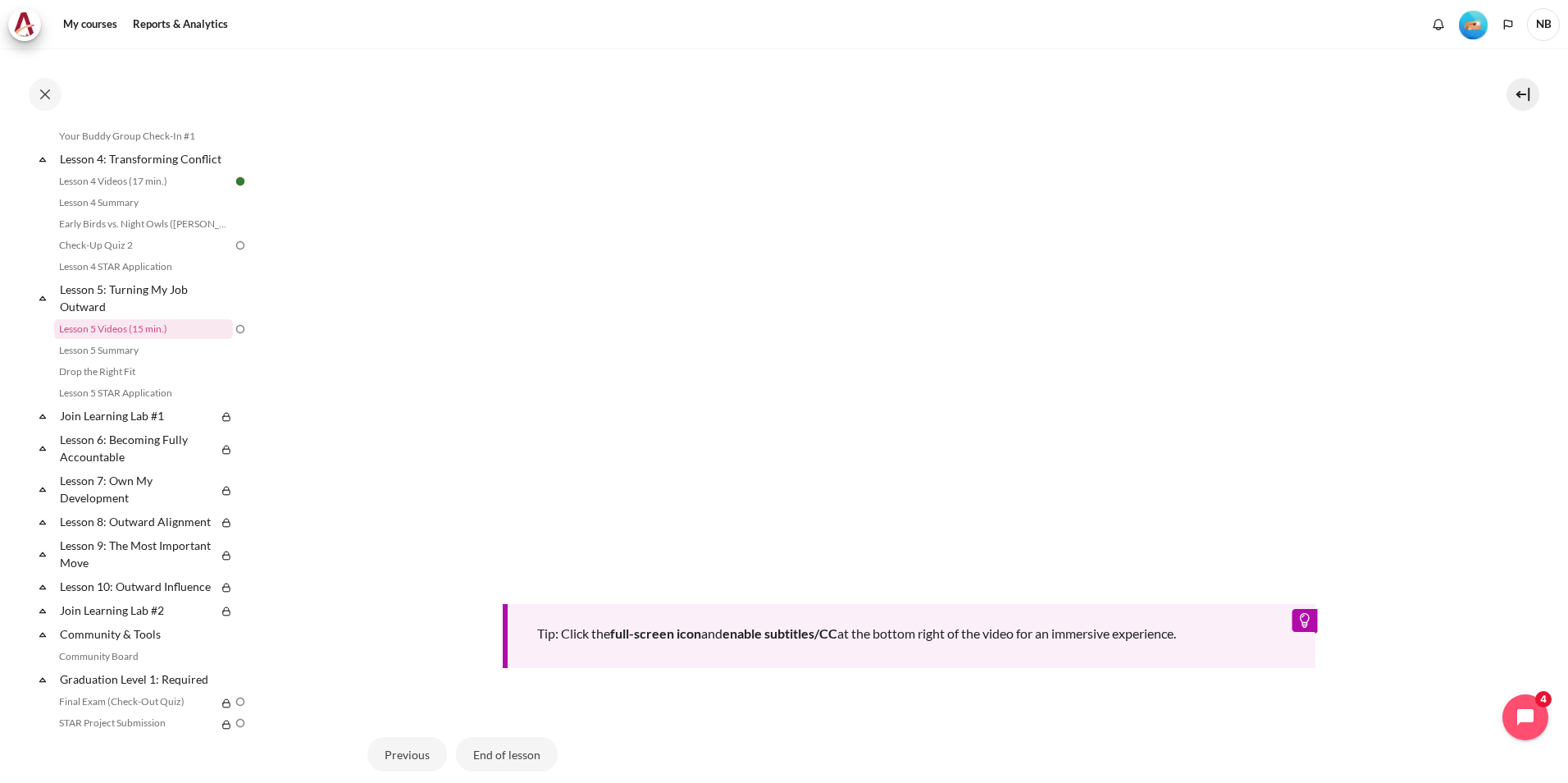
scroll to position [650, 0]
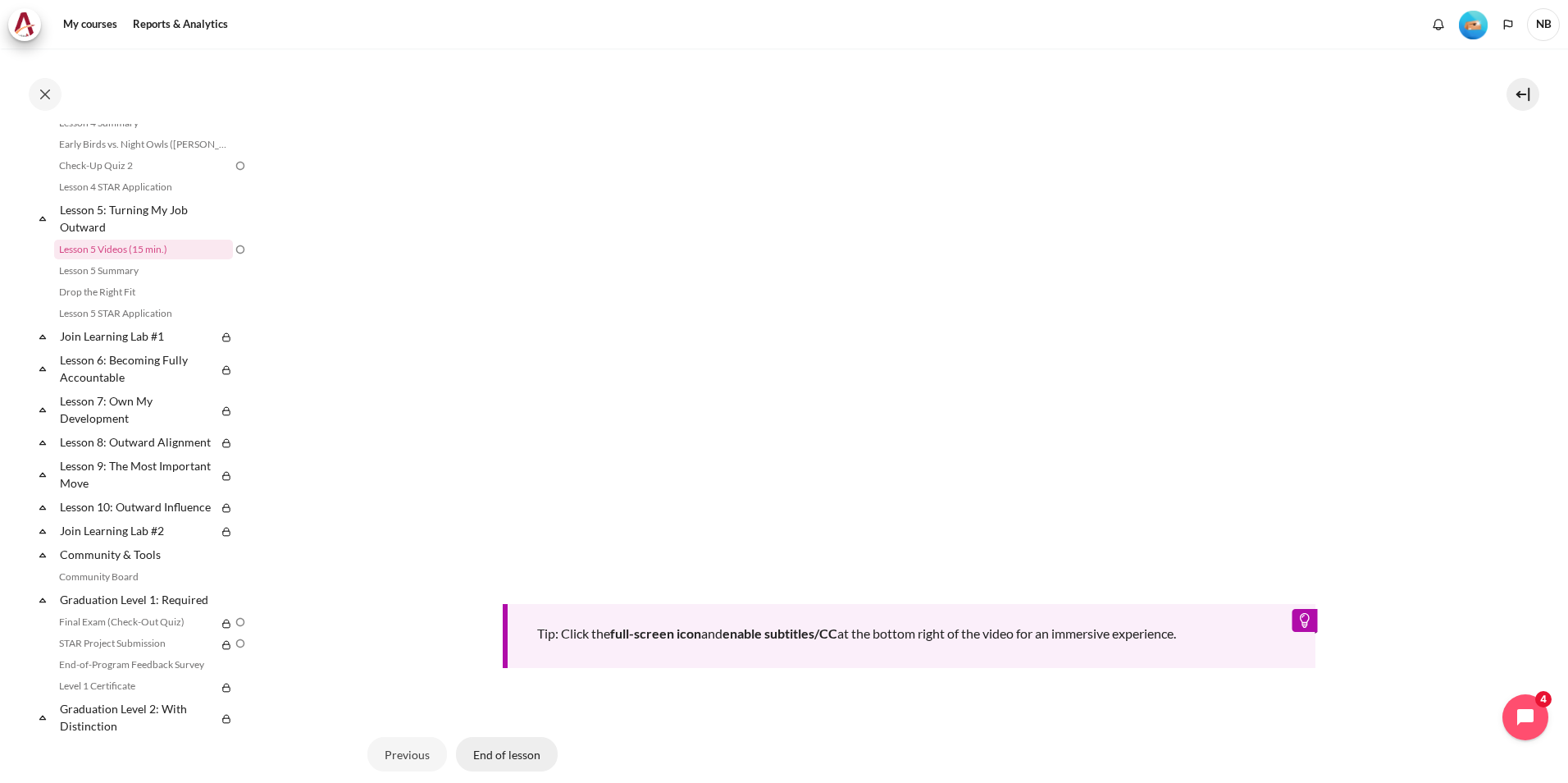
click at [508, 757] on button "End of lesson" at bounding box center [507, 753] width 101 height 34
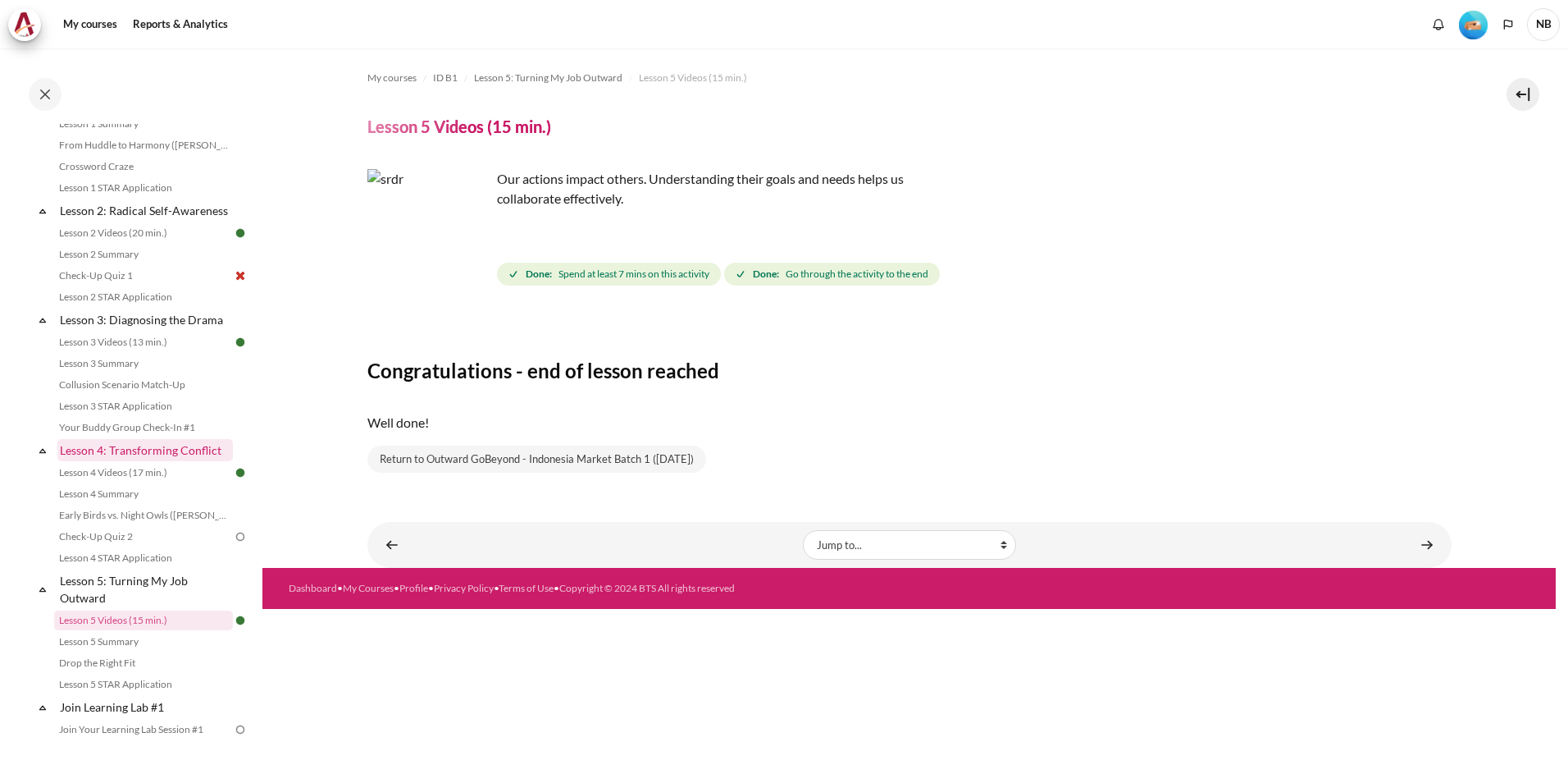
scroll to position [240, 0]
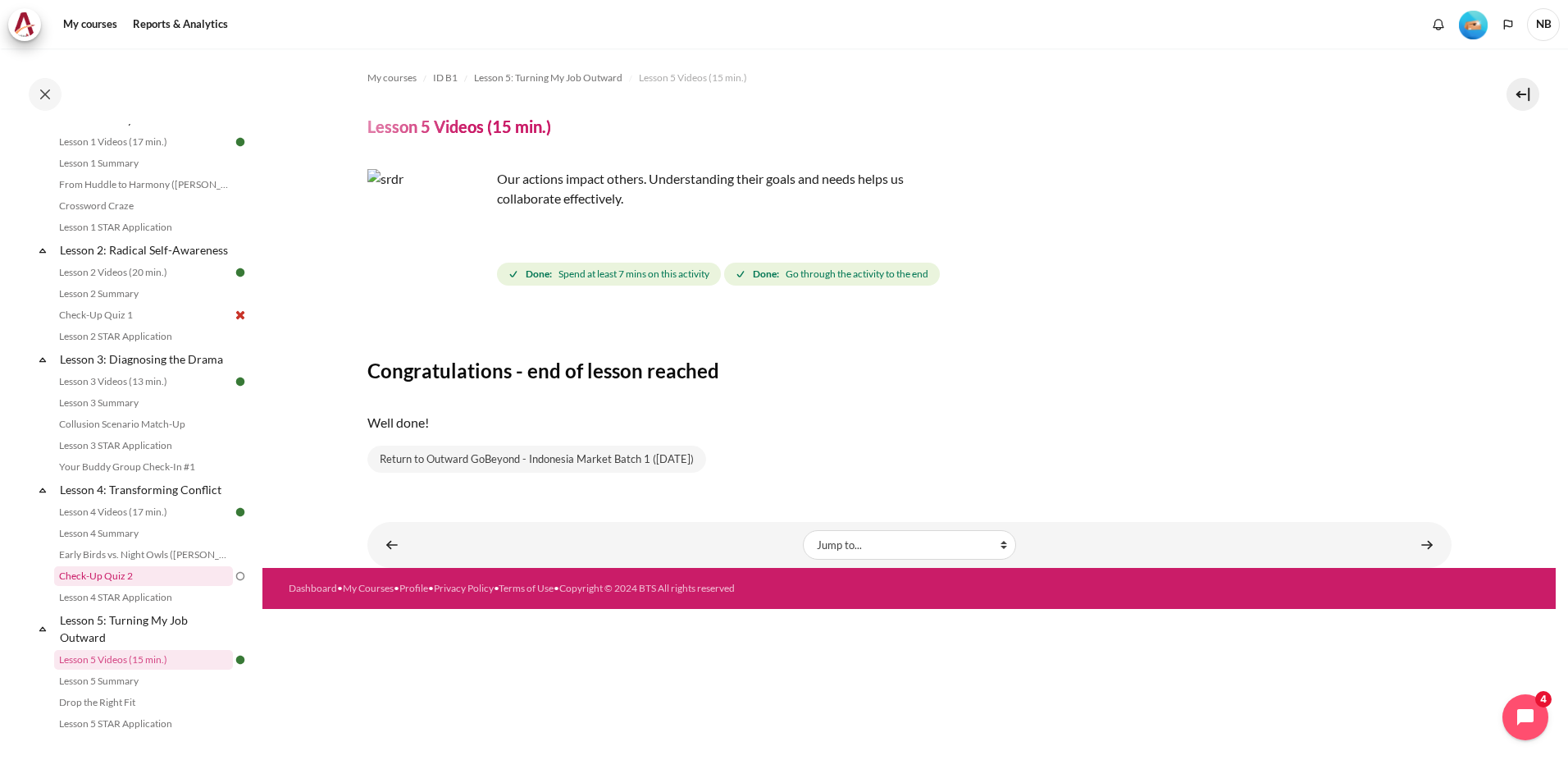
click at [125, 586] on link "Check-Up Quiz 2" at bounding box center [144, 575] width 179 height 19
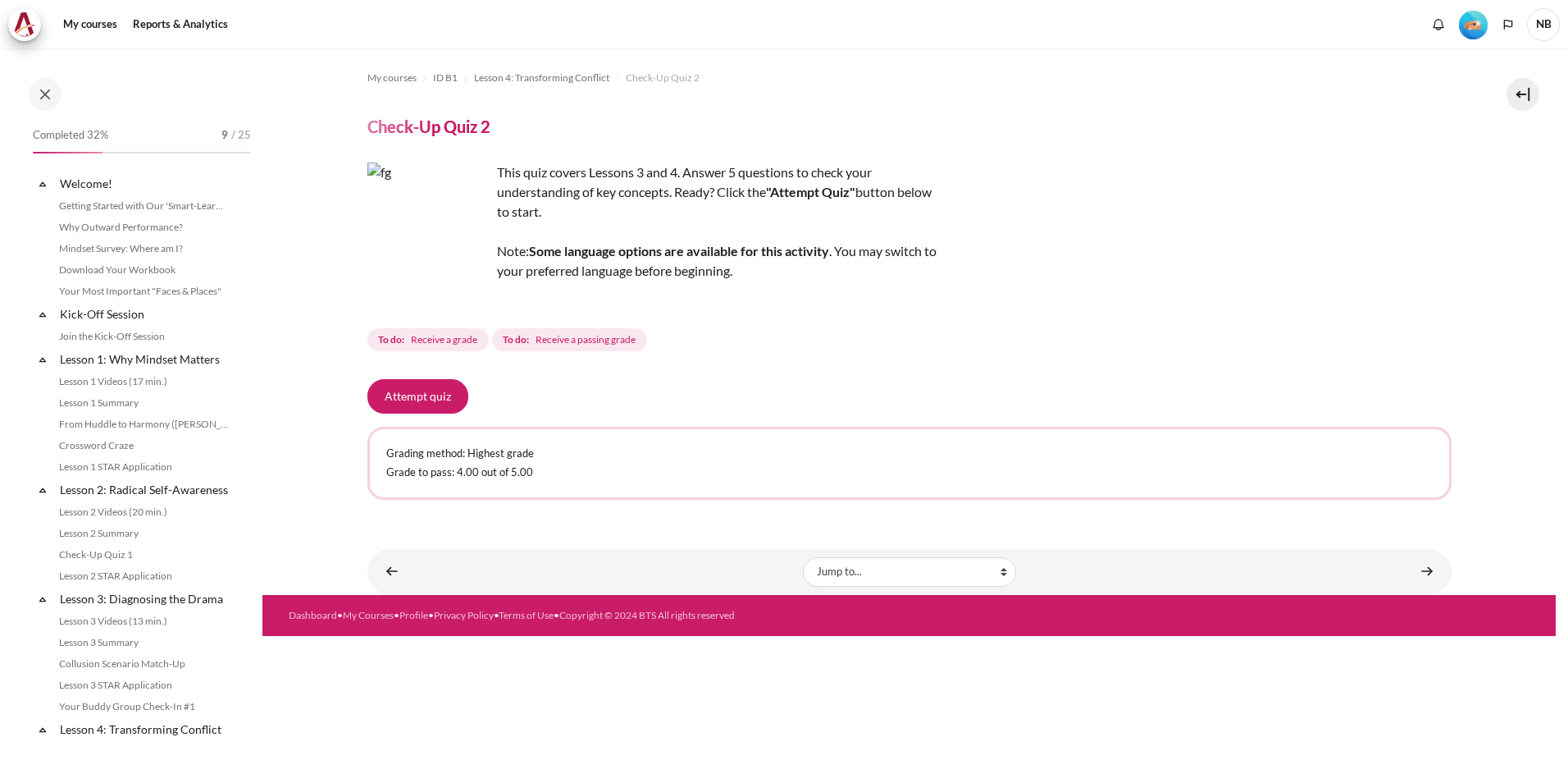
scroll to position [402, 0]
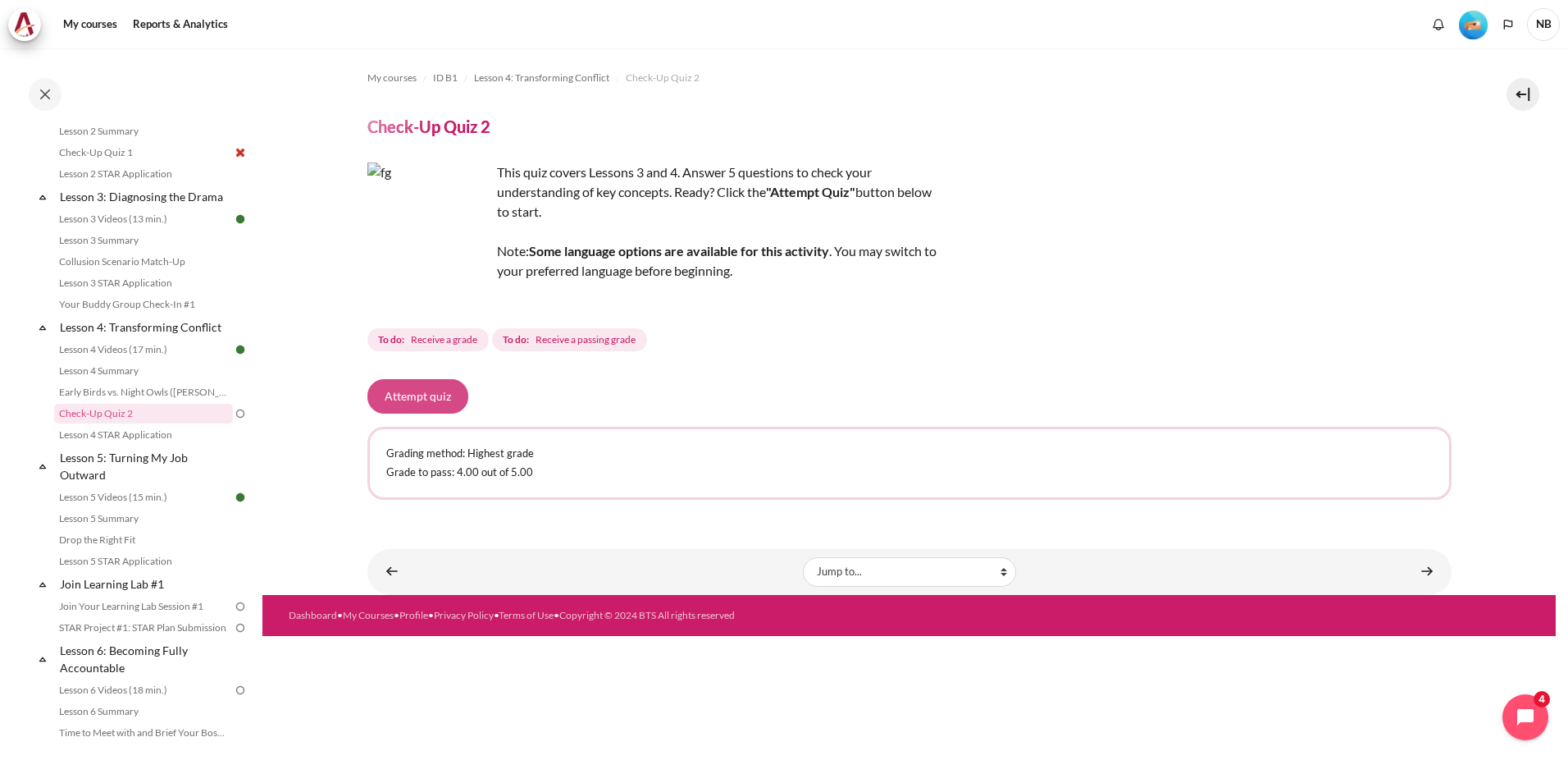
click at [396, 391] on button "Attempt quiz" at bounding box center [418, 396] width 100 height 34
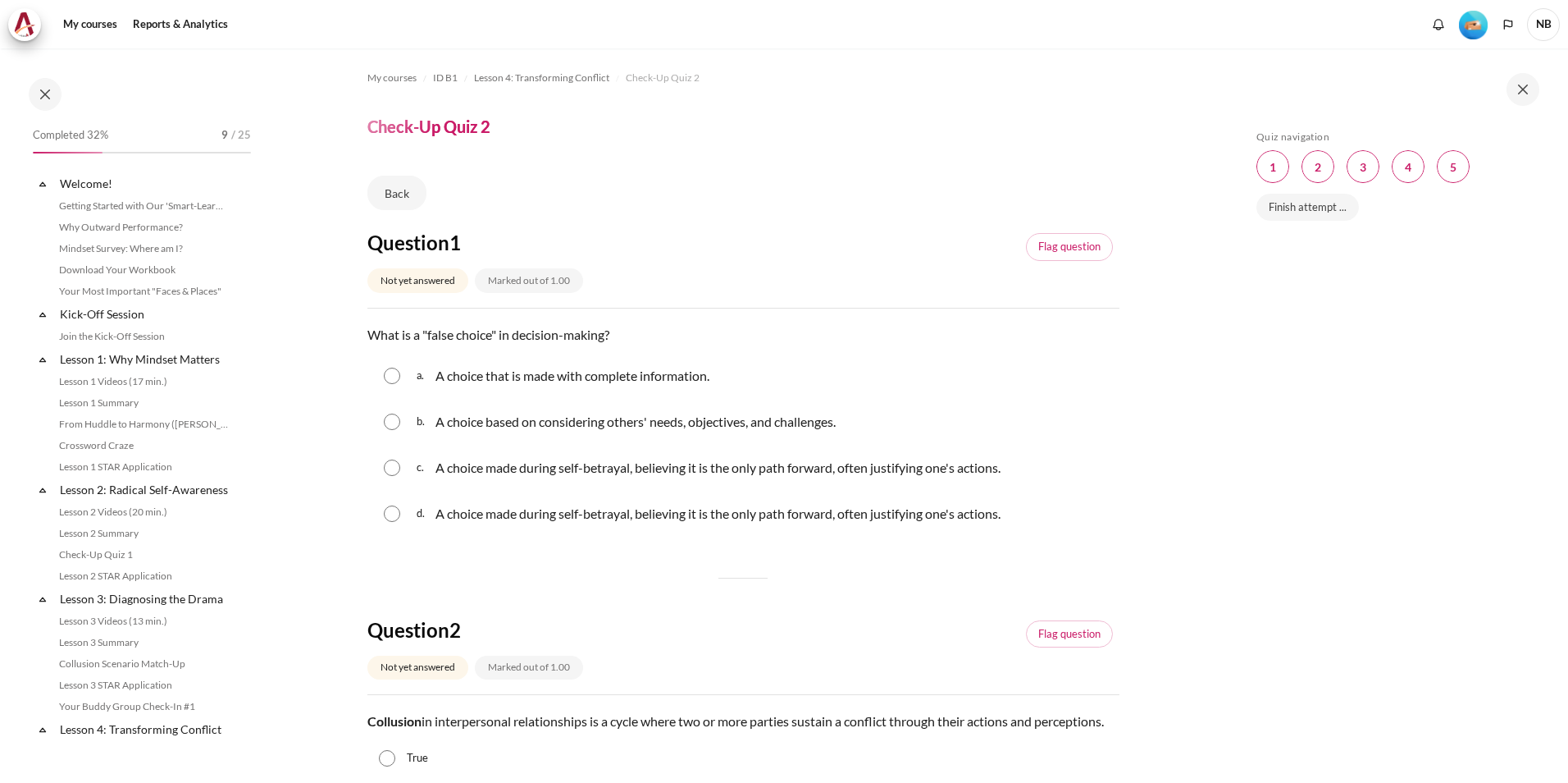
scroll to position [402, 0]
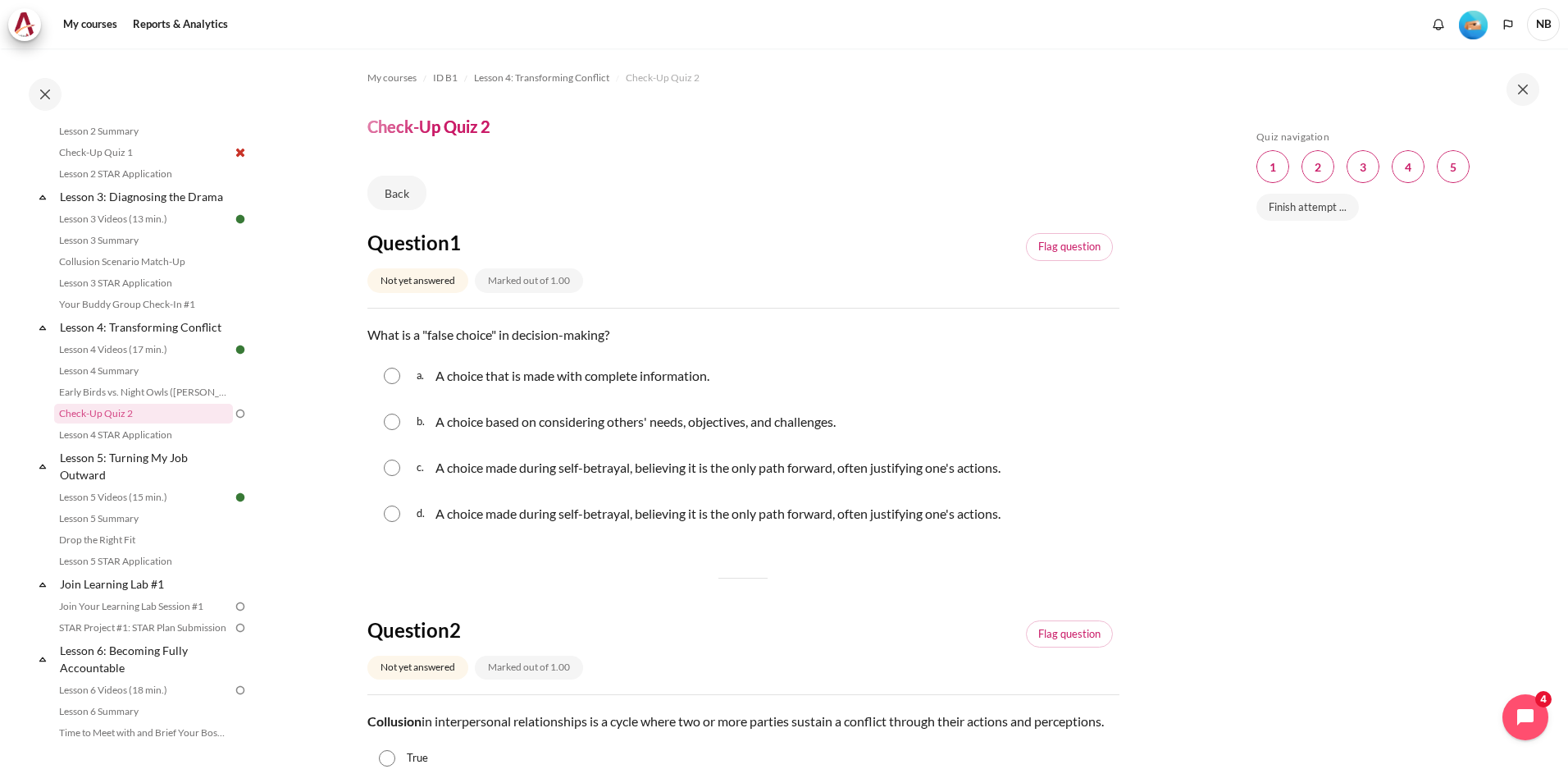
click at [395, 470] on input "Content" at bounding box center [392, 468] width 17 height 17
radio input "true"
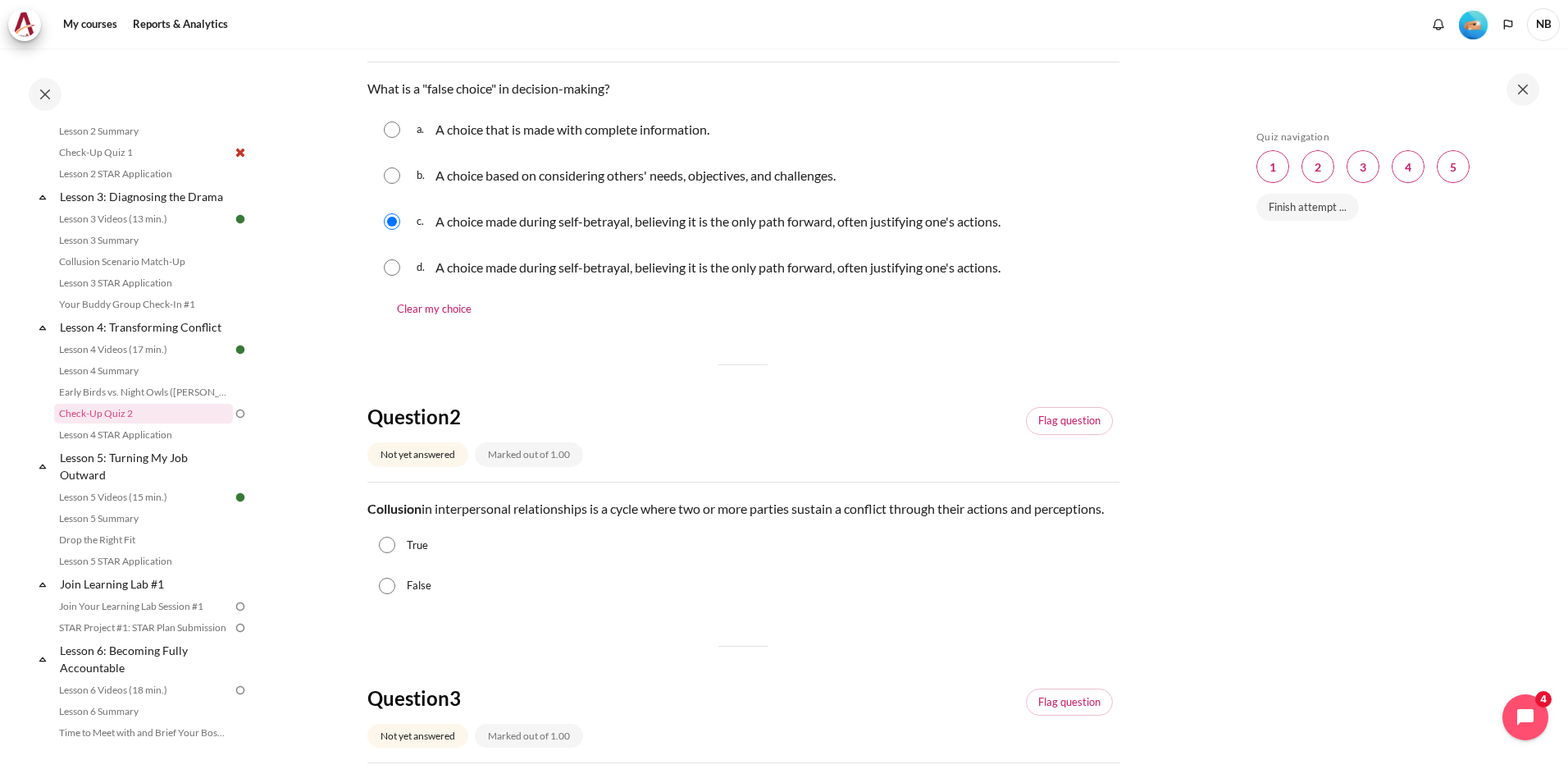
scroll to position [328, 0]
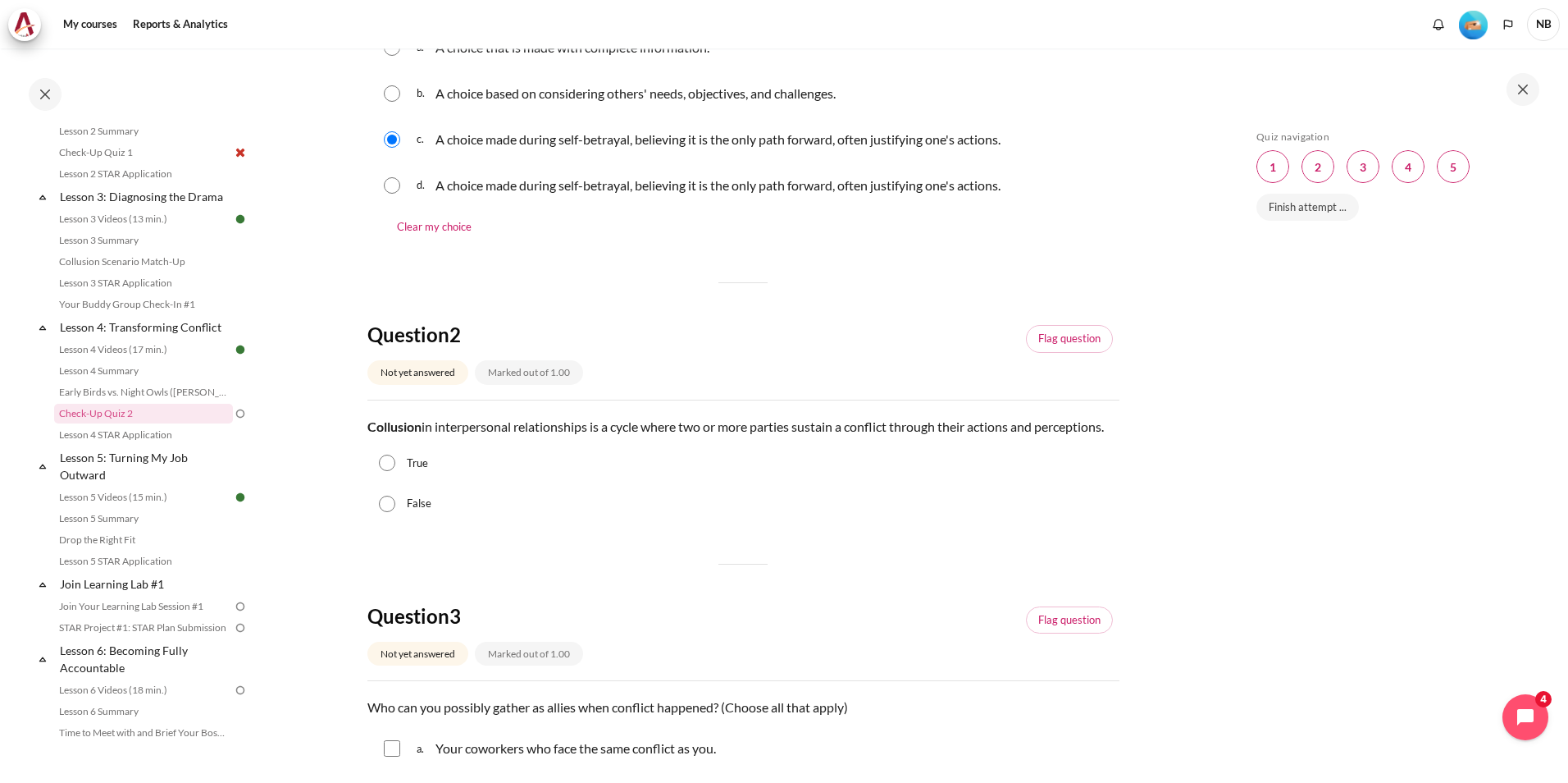
click at [386, 471] on input "True" at bounding box center [387, 463] width 17 height 17
radio input "true"
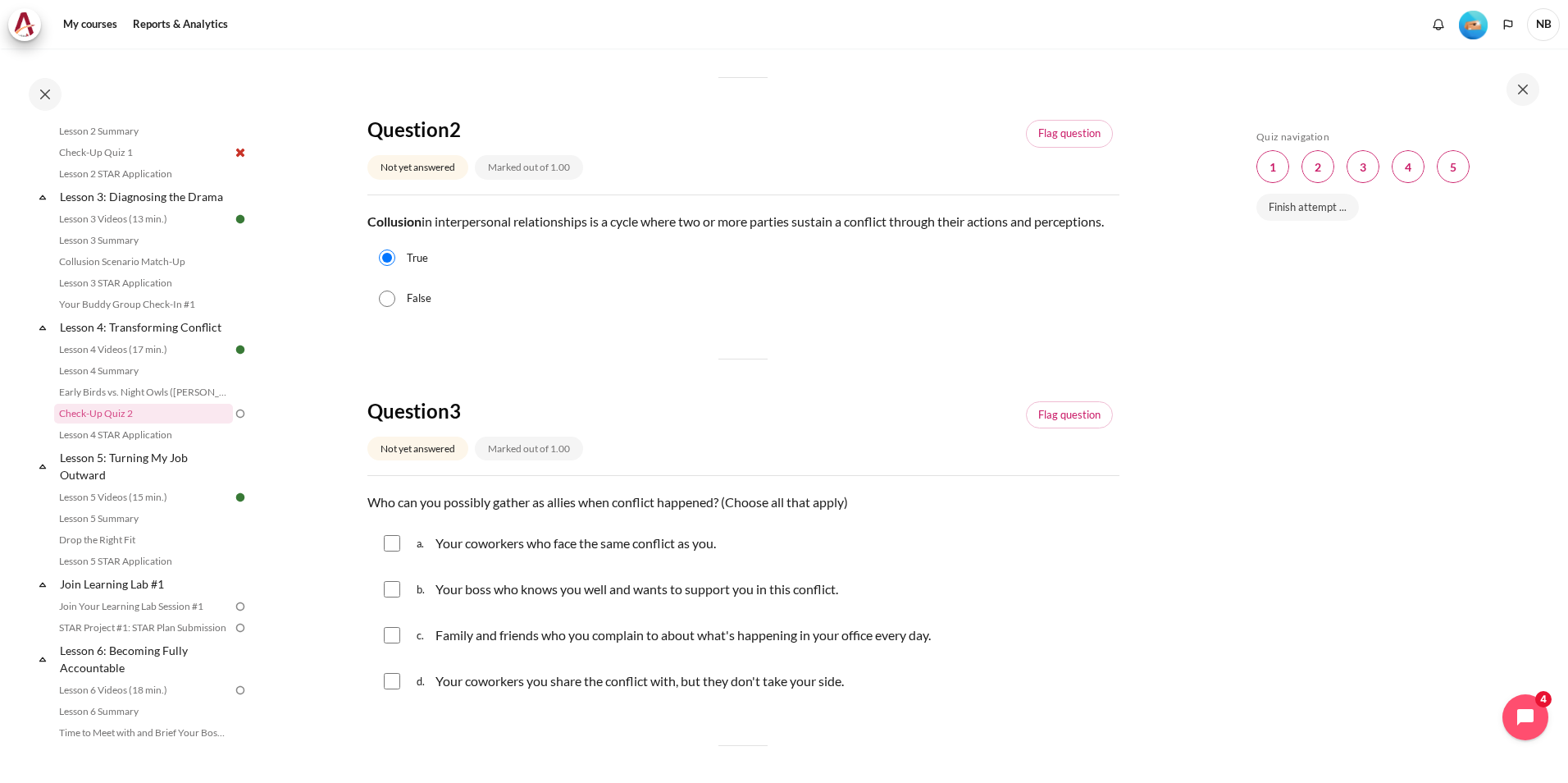
scroll to position [575, 0]
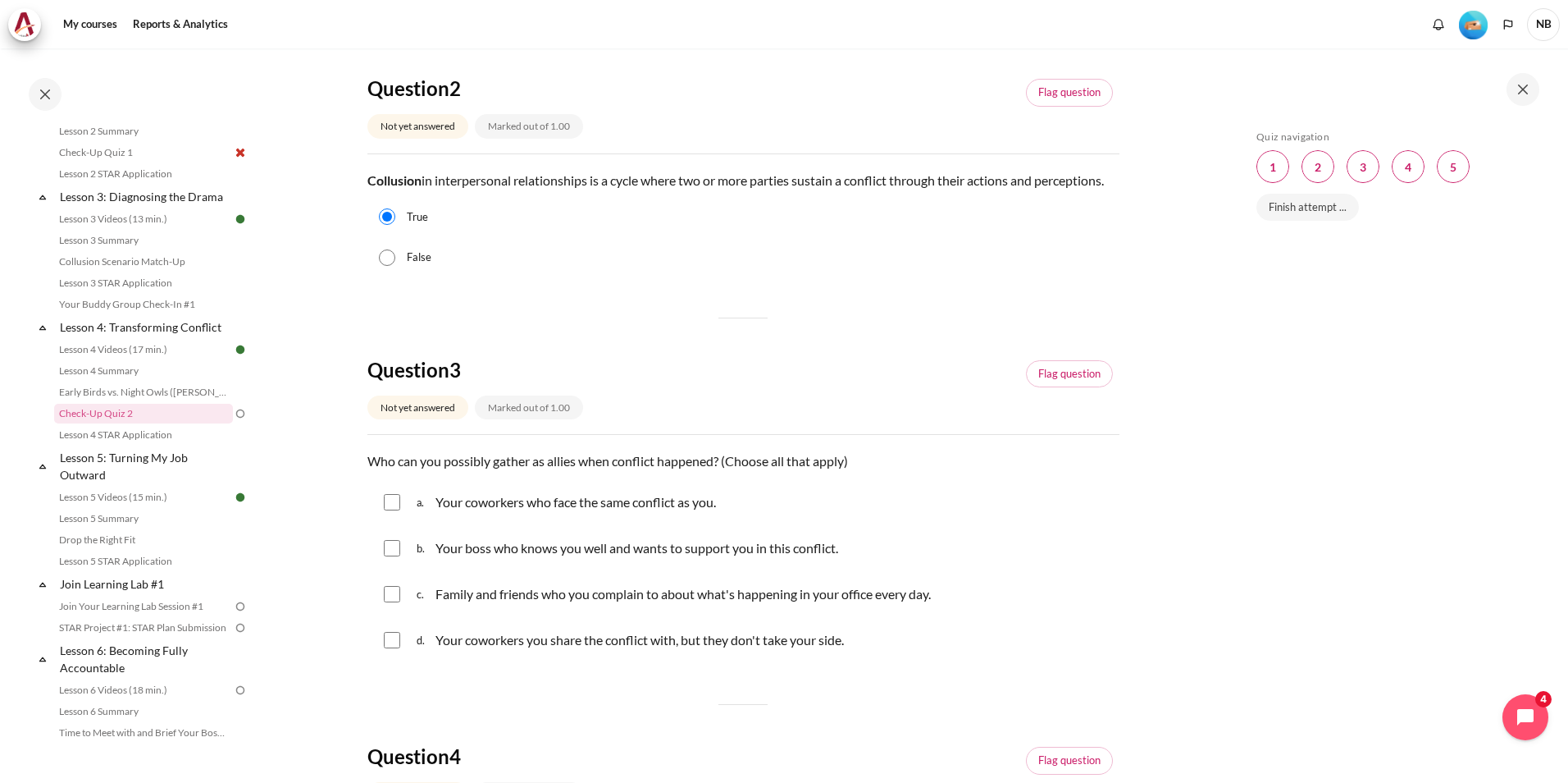
click at [391, 510] on input "Content" at bounding box center [392, 503] width 17 height 17
checkbox input "true"
click at [392, 556] on input "Content" at bounding box center [392, 549] width 17 height 17
checkbox input "true"
click at [396, 602] on input "Content" at bounding box center [392, 594] width 17 height 17
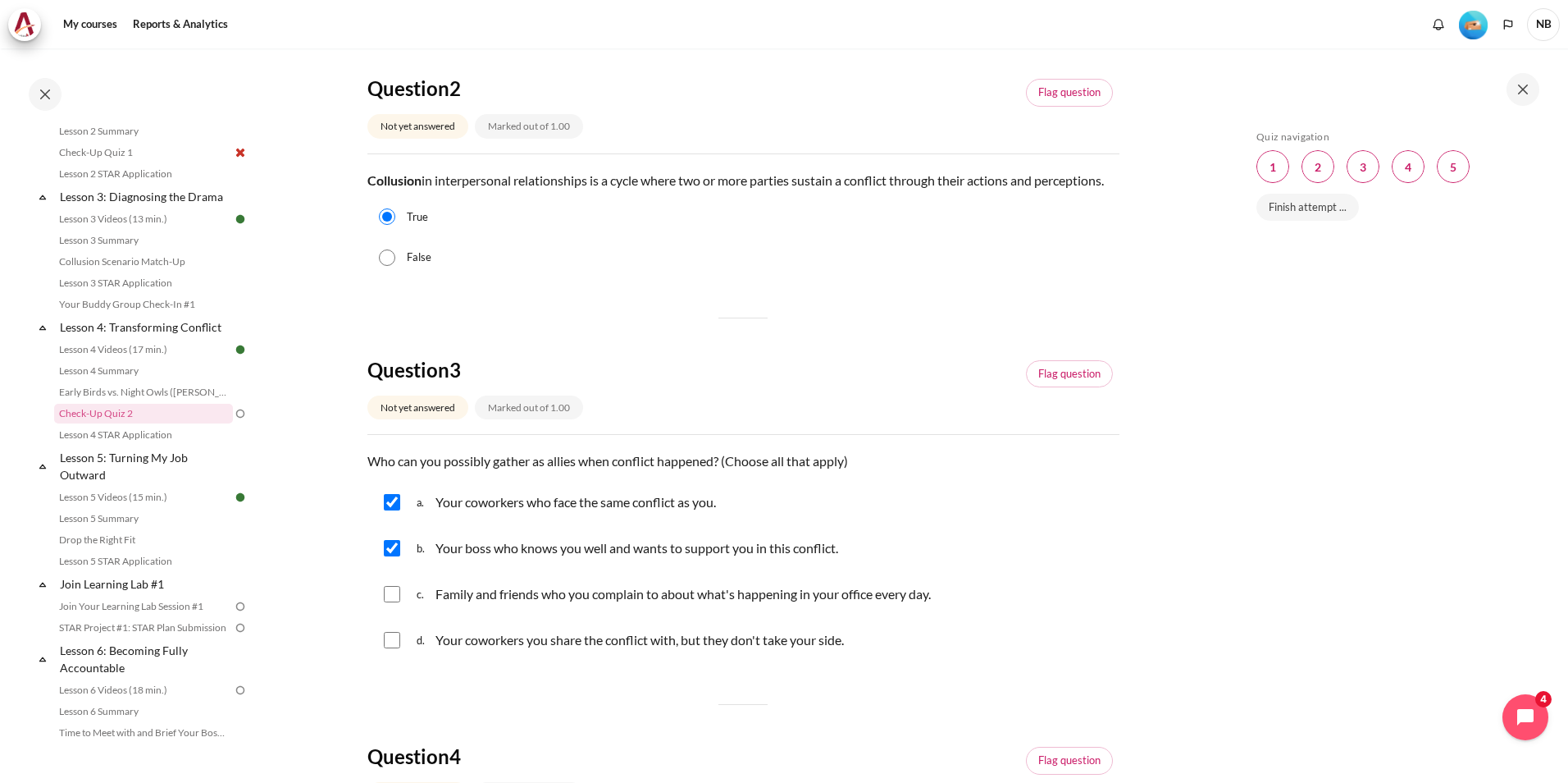
checkbox input "true"
click at [386, 648] on input "Content" at bounding box center [392, 640] width 17 height 17
checkbox input "true"
click at [407, 567] on div "b. Your boss who knows you well and wants to support you in this conflict." at bounding box center [744, 548] width 752 height 42
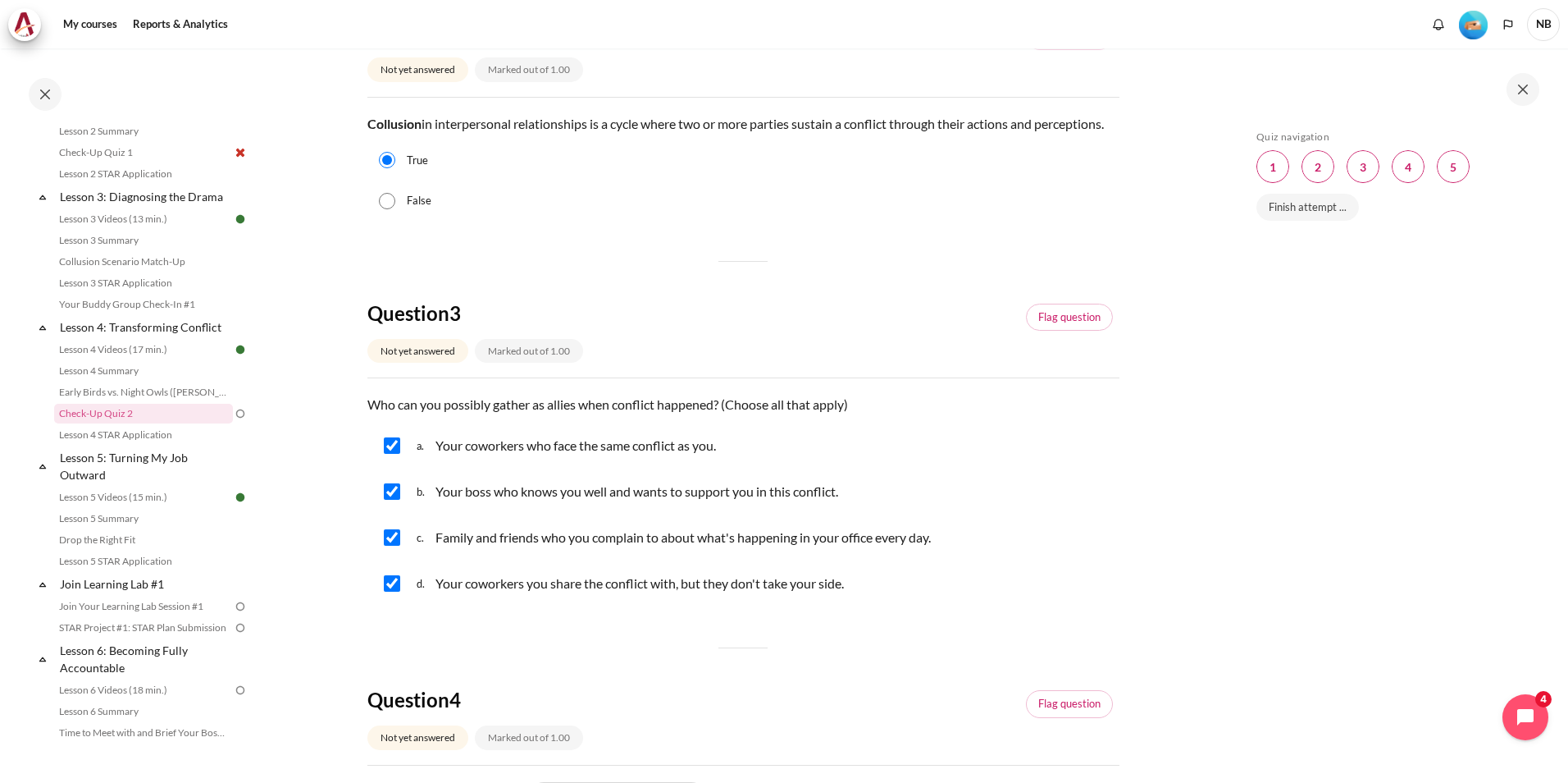
scroll to position [657, 0]
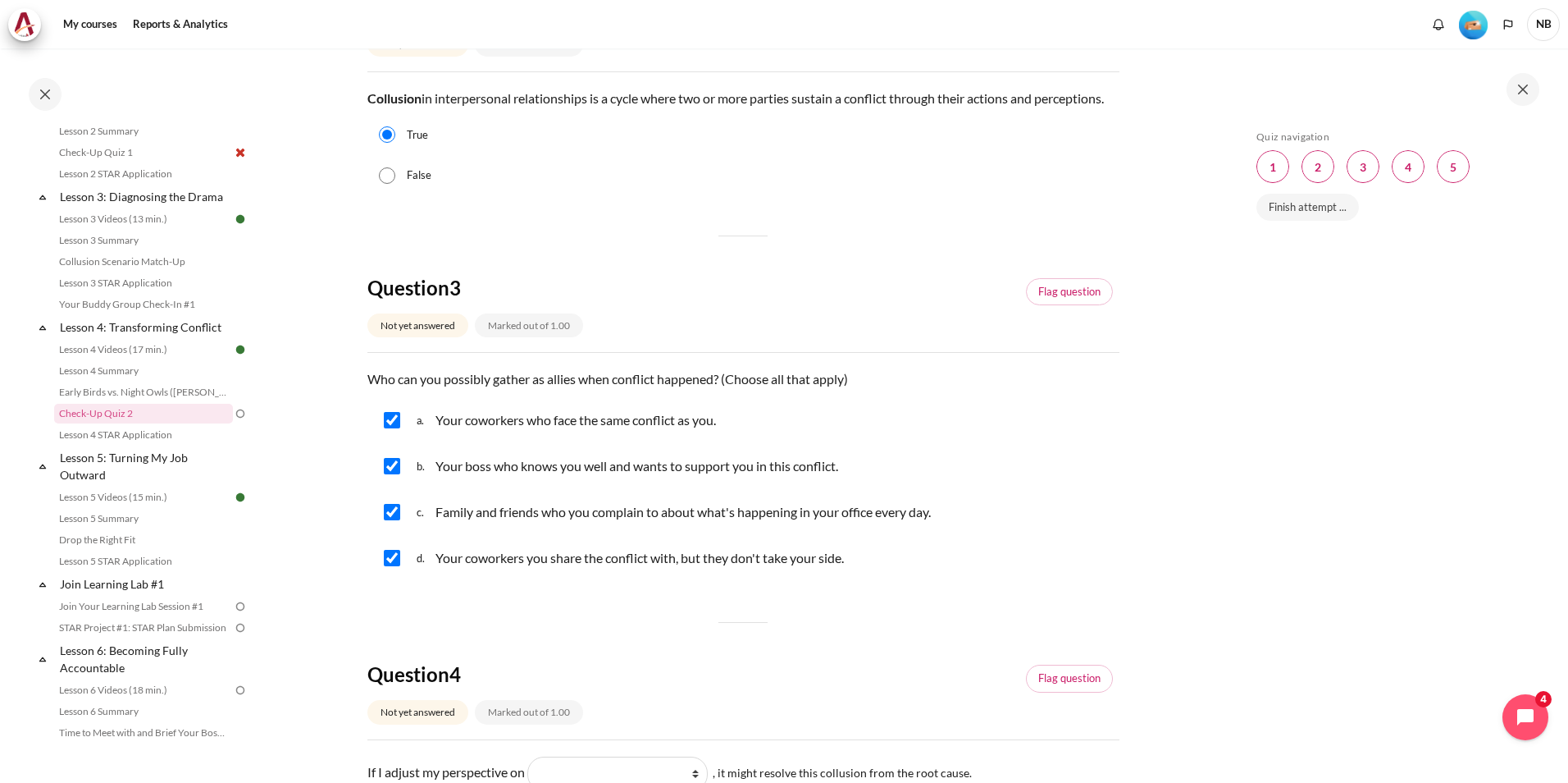
click at [396, 474] on input "Content" at bounding box center [392, 467] width 17 height 17
checkbox input "false"
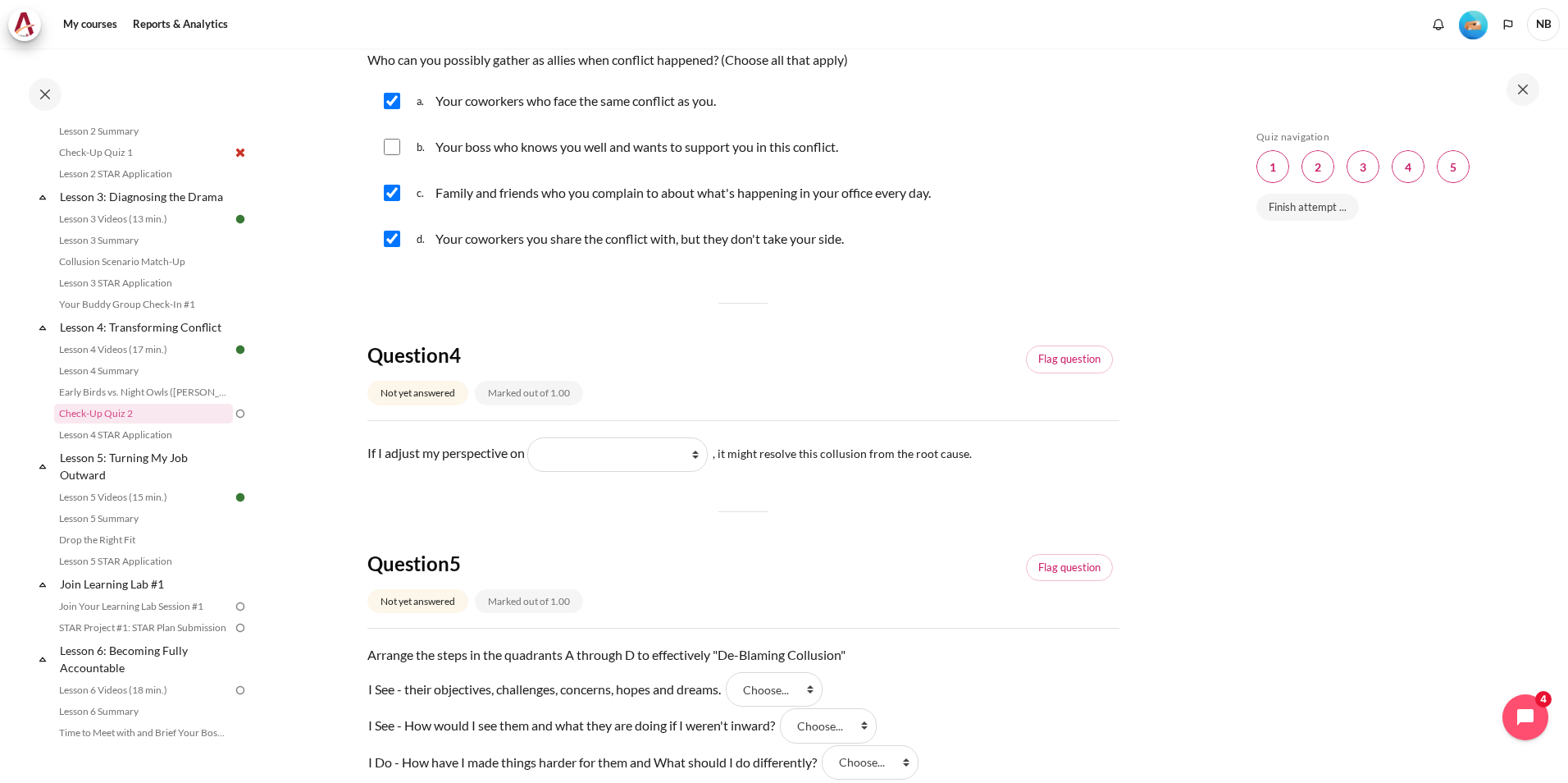
scroll to position [985, 0]
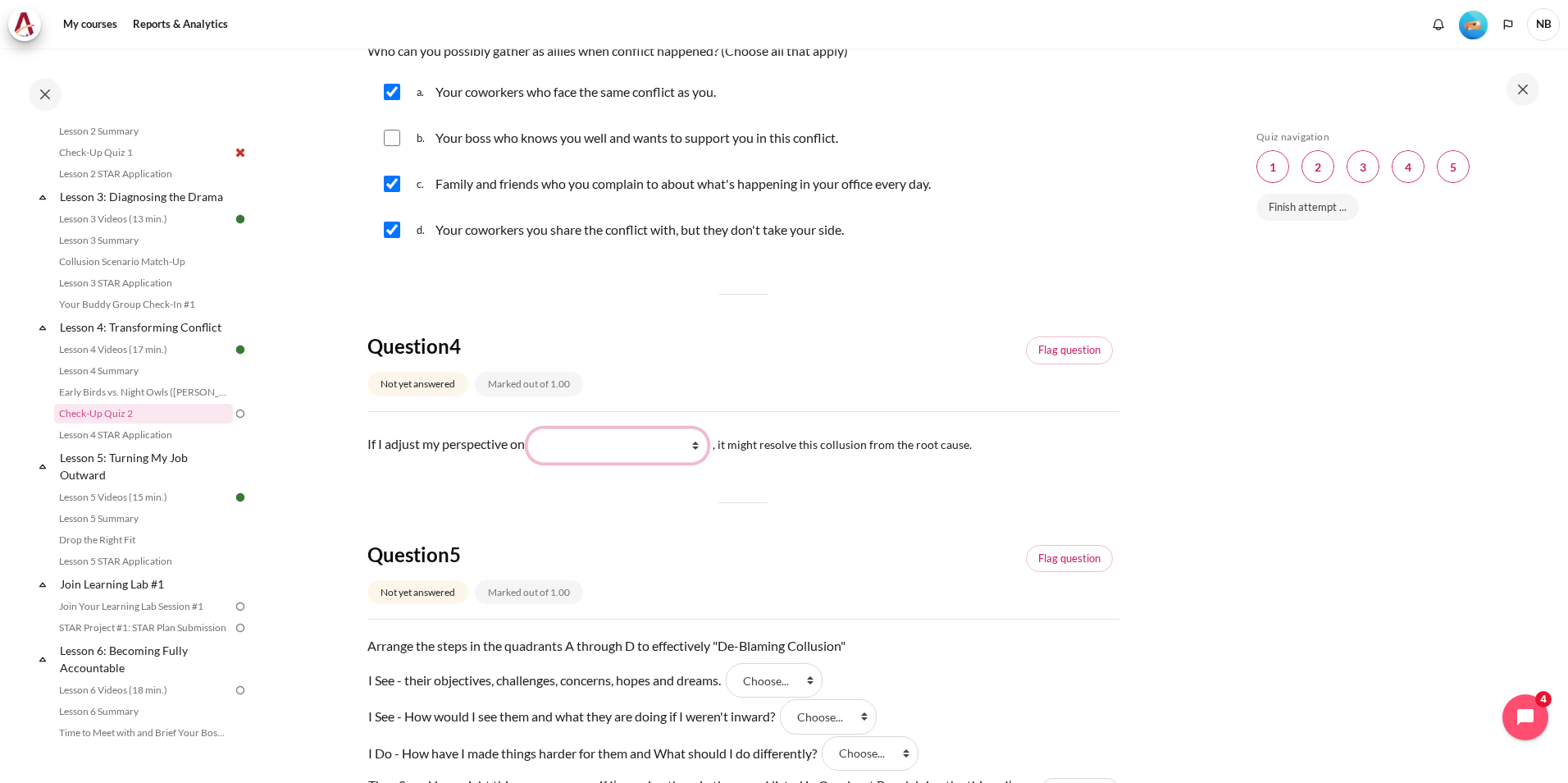
click at [708, 463] on select "What they do What I see and feel about what they do What I do What they see and…" at bounding box center [618, 445] width 181 height 34
select select "1"
click at [536, 447] on select "What they do What I see and feel about what they do What I do What they see and…" at bounding box center [618, 445] width 181 height 34
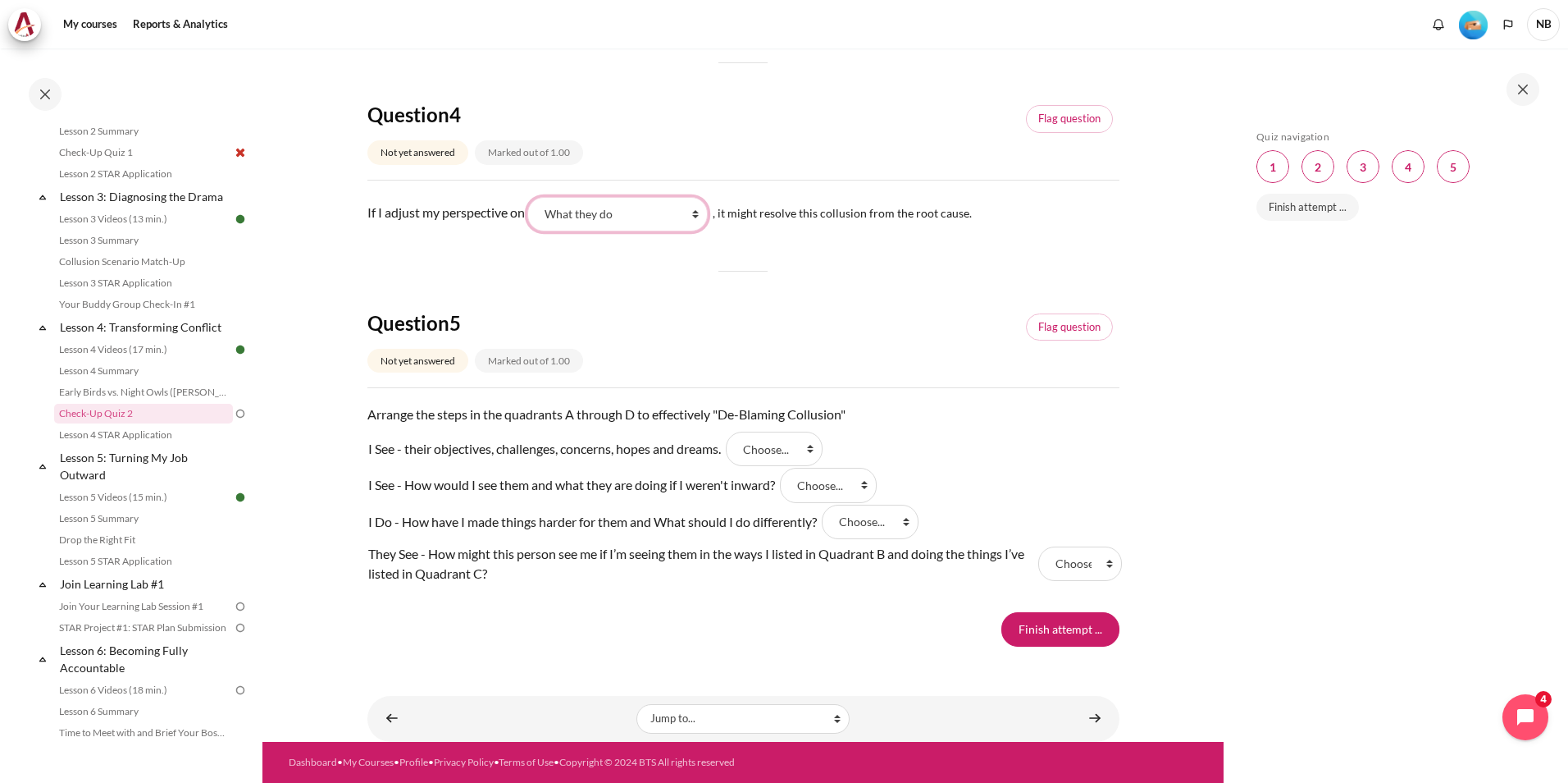
scroll to position [1231, 0]
click at [804, 457] on select "Choose... D B C A" at bounding box center [774, 448] width 97 height 34
click at [660, 619] on div "Finish attempt ..." at bounding box center [744, 629] width 752 height 34
click at [800, 446] on select "Choose... D B C A" at bounding box center [774, 448] width 97 height 34
select select "4"
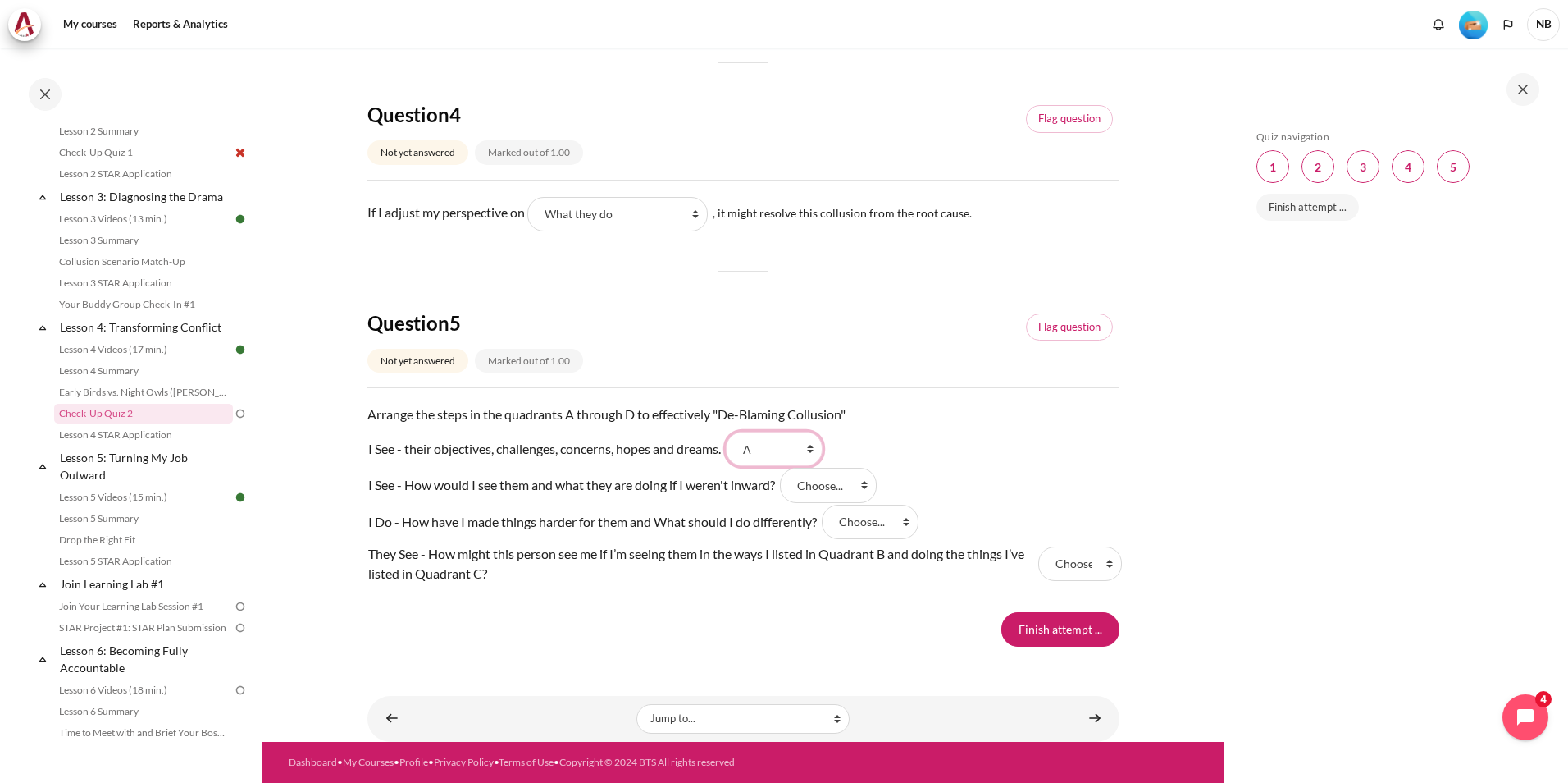
click at [735, 436] on select "Choose... D B C A" at bounding box center [774, 448] width 97 height 34
click at [866, 533] on select "Choose... D B C A" at bounding box center [870, 521] width 97 height 34
select select "3"
click at [829, 509] on select "Choose... D B C A" at bounding box center [870, 521] width 97 height 34
click at [852, 496] on select "Choose... D B C A" at bounding box center [828, 484] width 97 height 34
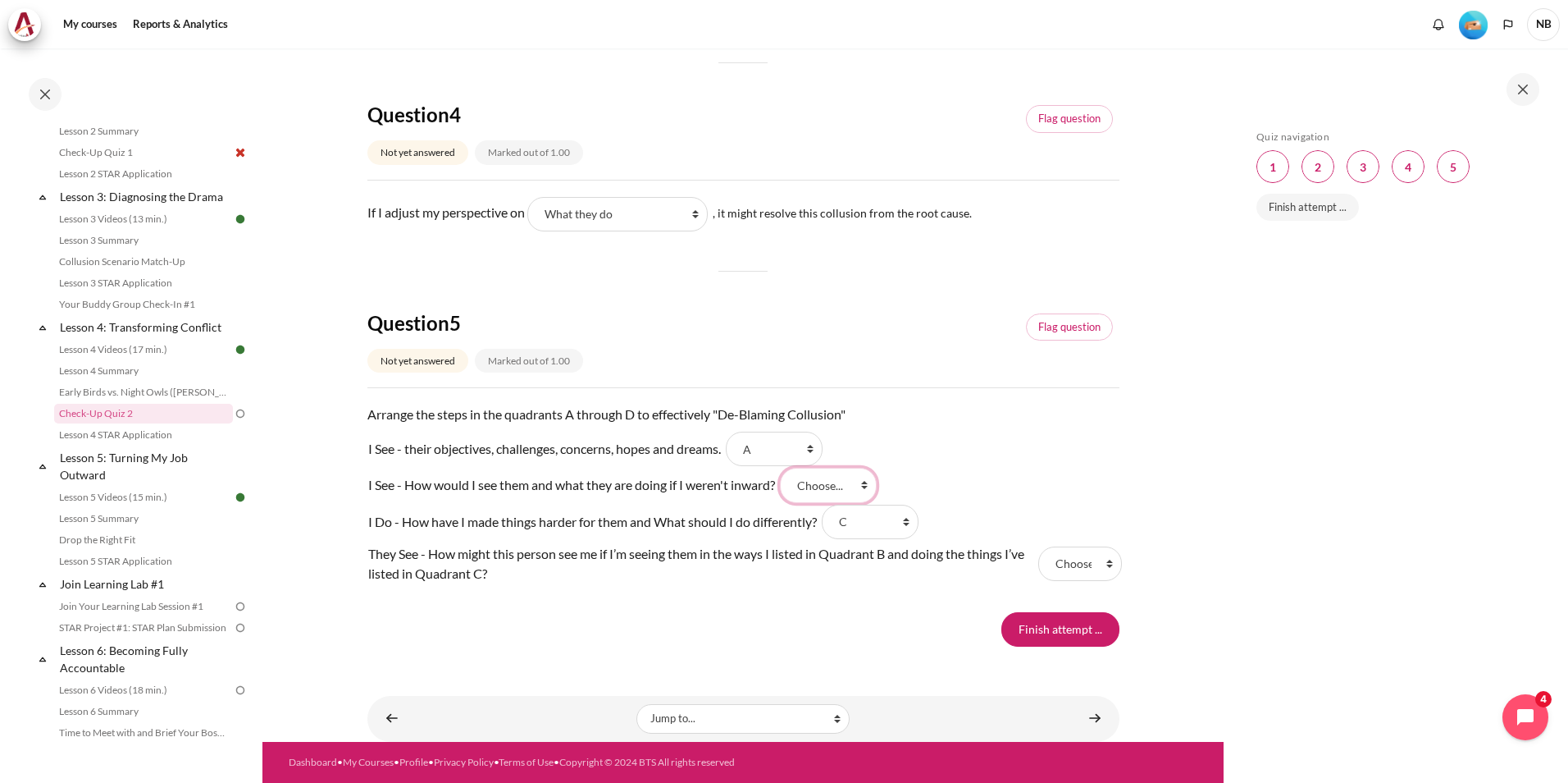
select select "2"
click at [788, 473] on select "Choose... D B C A" at bounding box center [828, 484] width 97 height 34
click at [1080, 575] on select "Choose... D B C A" at bounding box center [1080, 564] width 83 height 34
select select "1"
click at [1039, 551] on select "Choose... D B C A" at bounding box center [1080, 564] width 83 height 34
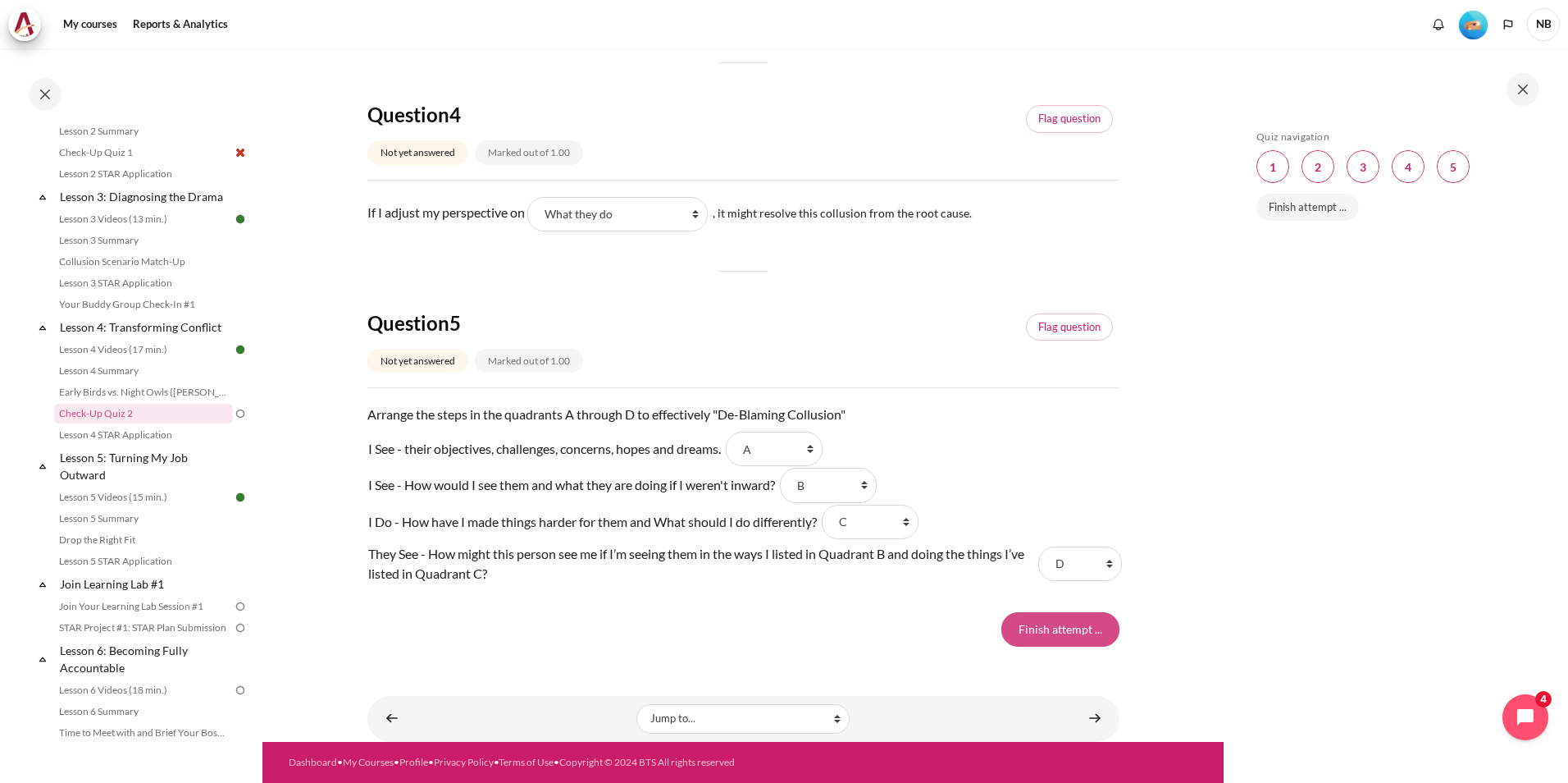
click at [1029, 634] on input "Finish attempt ..." at bounding box center [1061, 629] width 118 height 34
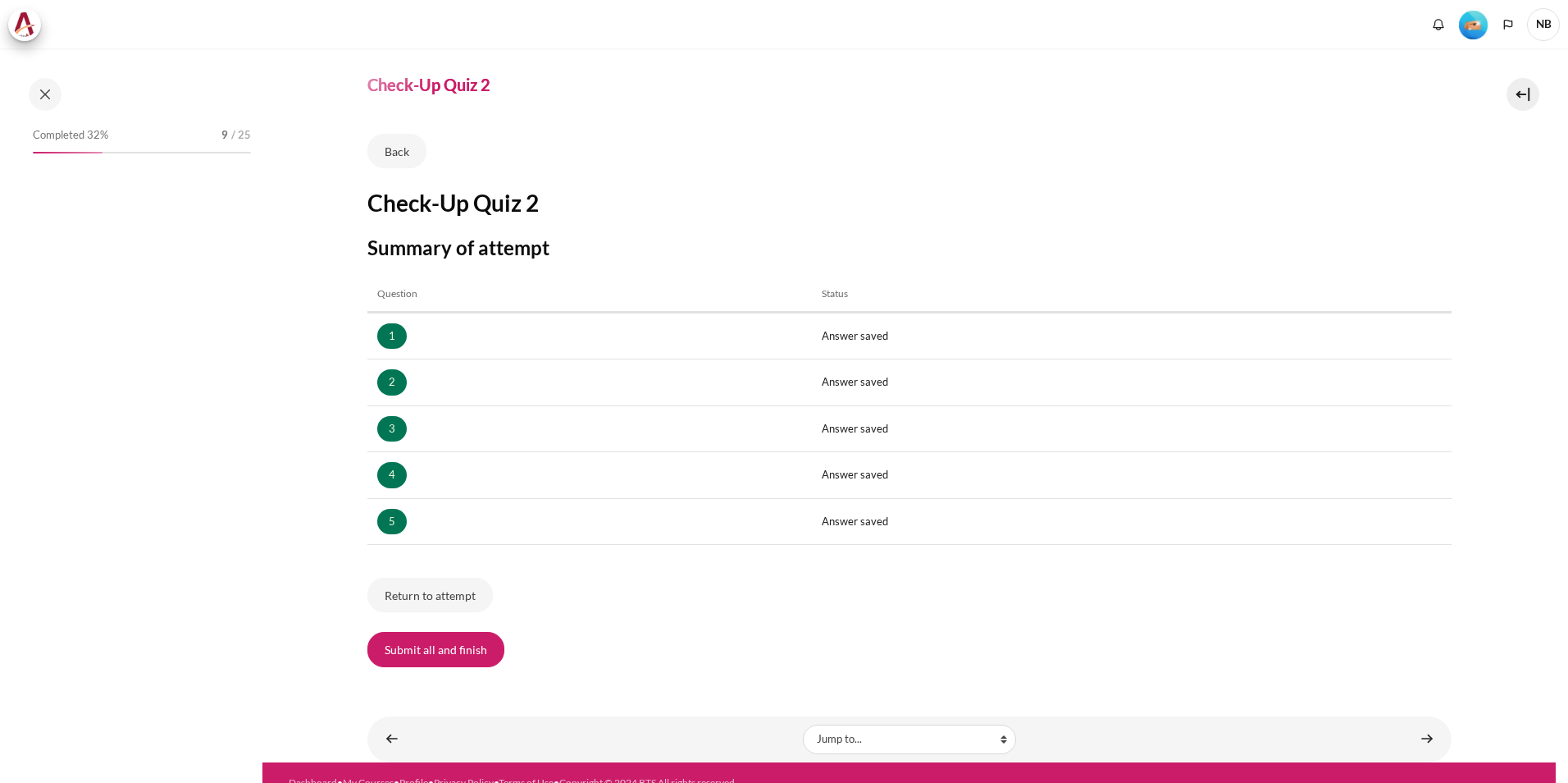
scroll to position [63, 0]
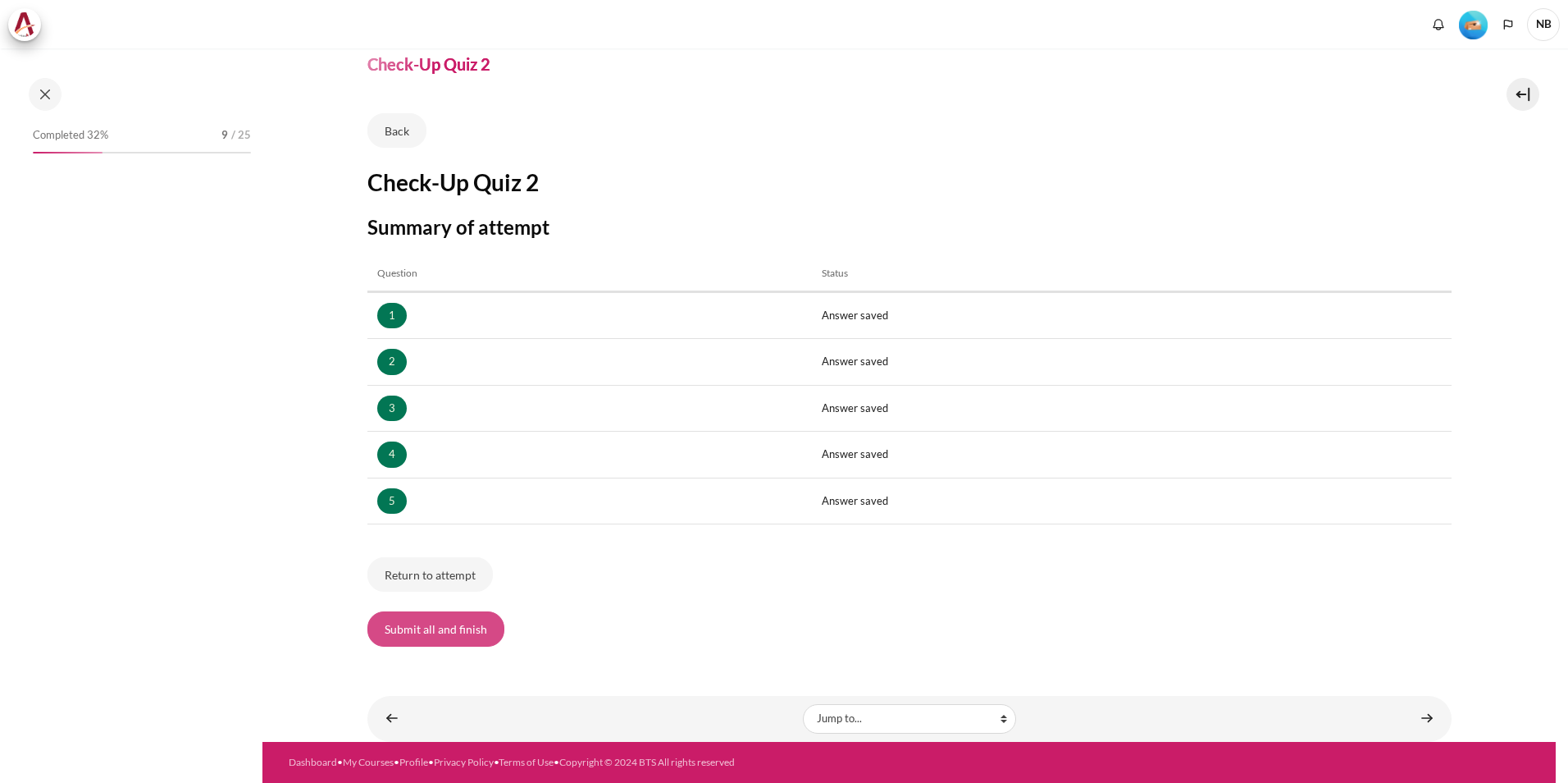
click at [459, 626] on button "Submit all and finish" at bounding box center [436, 628] width 137 height 34
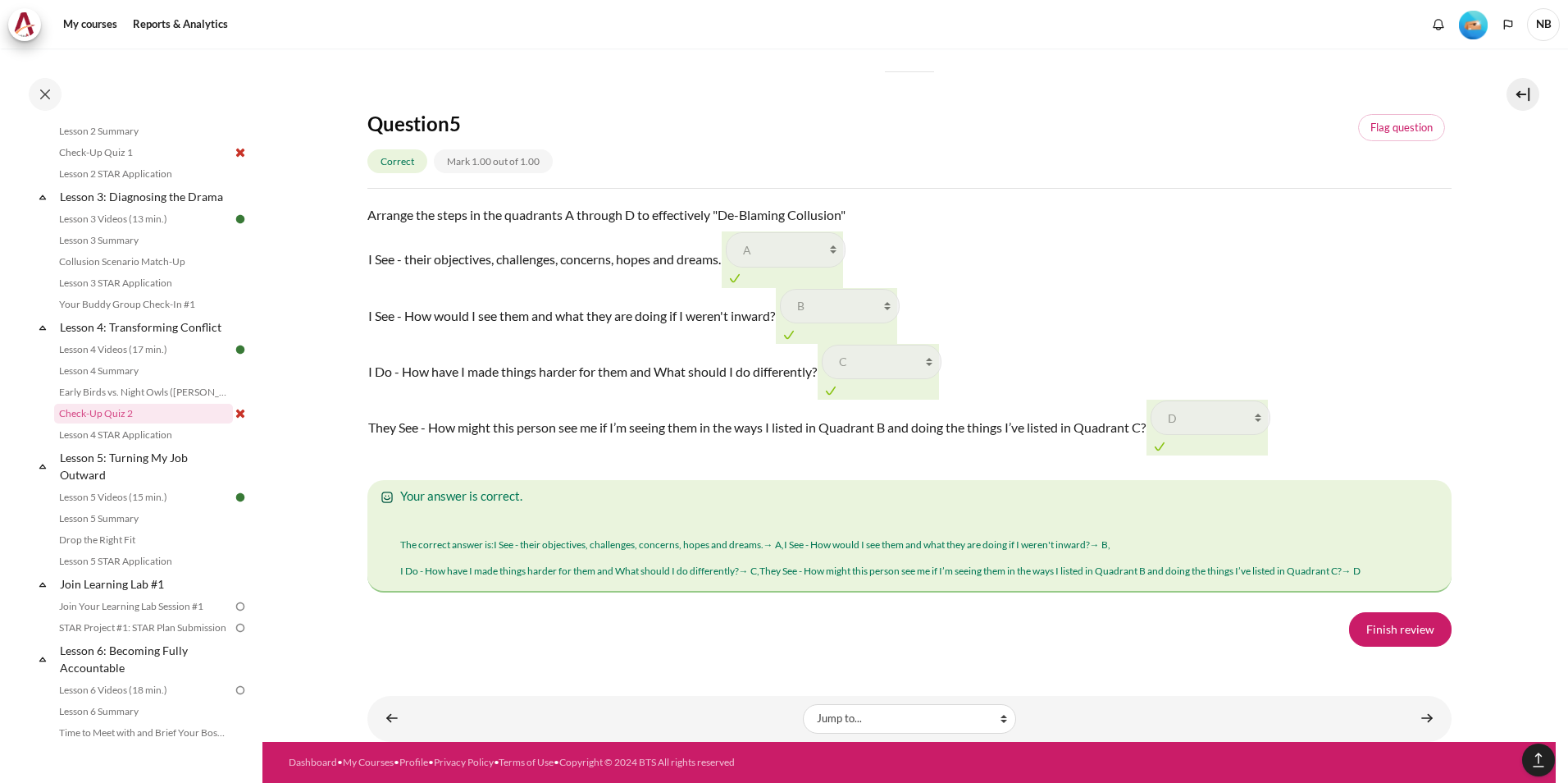
scroll to position [2459, 0]
click at [1390, 628] on link "Finish review" at bounding box center [1400, 629] width 102 height 34
